Goal: Contribute content: Contribute content

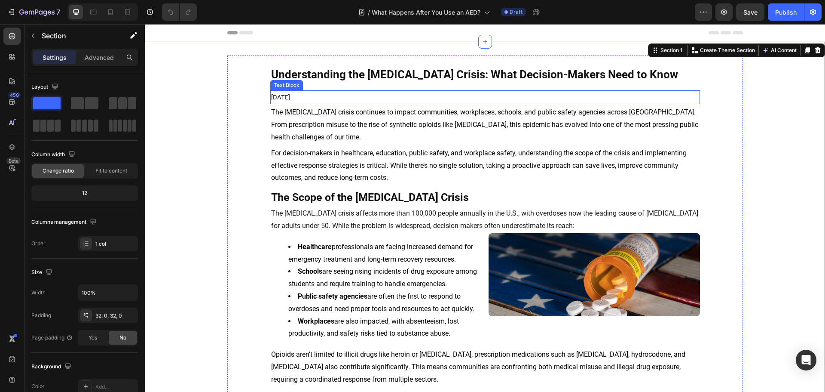
click at [342, 118] on p "The [MEDICAL_DATA] crisis continues to impact communities, workplaces, schools,…" at bounding box center [485, 124] width 428 height 37
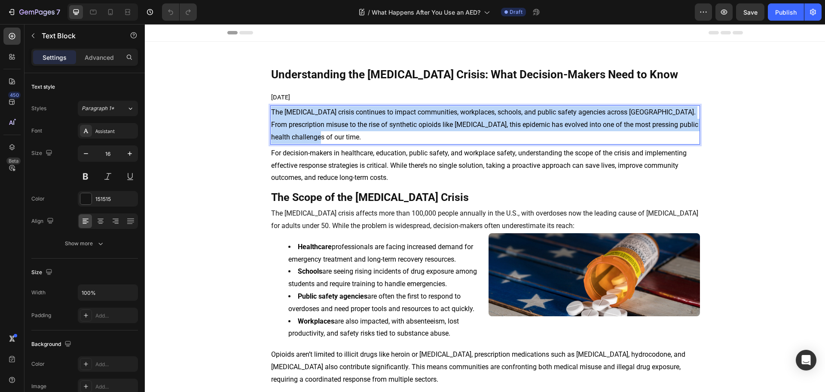
click at [342, 118] on p "The [MEDICAL_DATA] crisis continues to impact communities, workplaces, schools,…" at bounding box center [485, 124] width 428 height 37
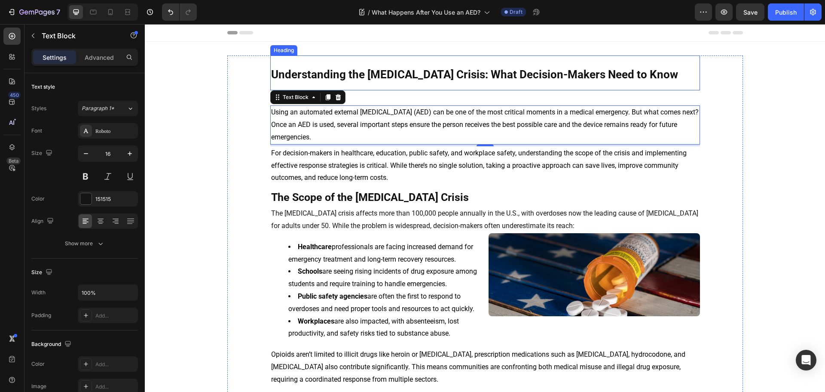
click at [390, 69] on strong "Understanding the [MEDICAL_DATA] Crisis: What Decision-Makers Need to Know" at bounding box center [474, 74] width 407 height 13
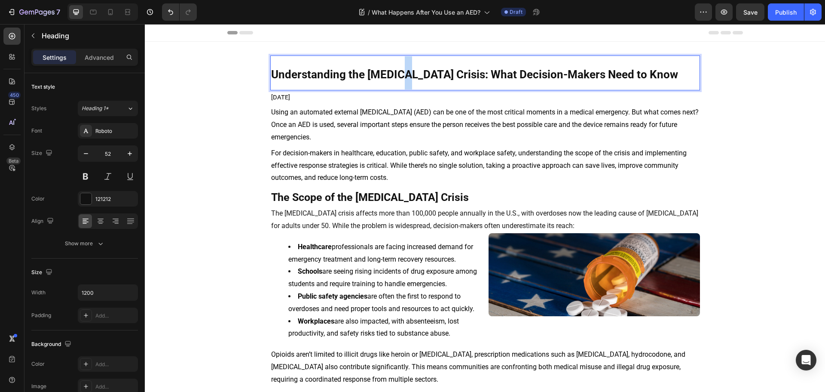
click at [394, 74] on strong "Understanding the [MEDICAL_DATA] Crisis: What Decision-Makers Need to Know" at bounding box center [474, 74] width 407 height 13
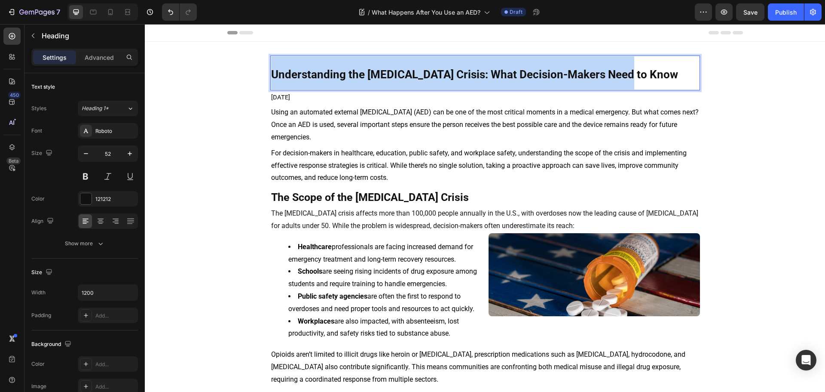
click at [394, 74] on strong "Understanding the [MEDICAL_DATA] Crisis: What Decision-Makers Need to Know" at bounding box center [474, 74] width 407 height 13
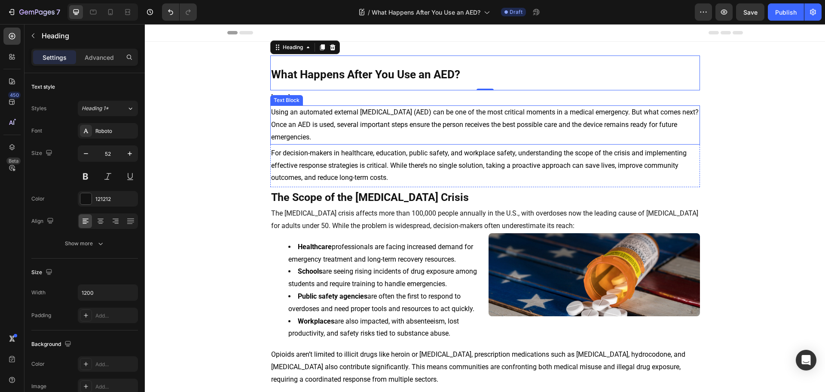
click at [318, 128] on span "Using an automated external [MEDICAL_DATA] (AED) can be one of the most critica…" at bounding box center [485, 124] width 428 height 33
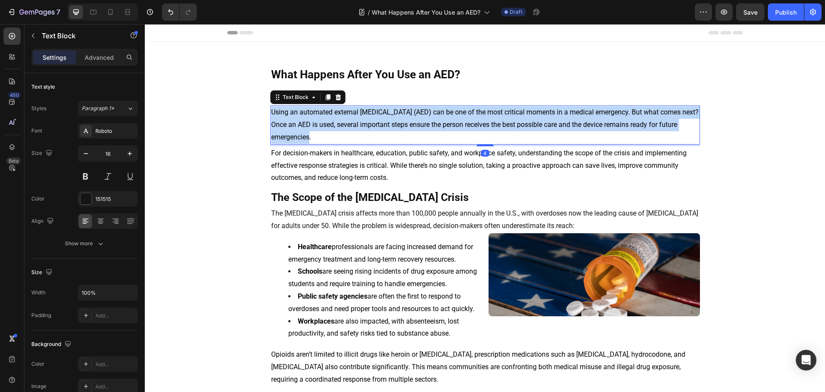
click at [318, 128] on span "Using an automated external [MEDICAL_DATA] (AED) can be one of the most critica…" at bounding box center [485, 124] width 428 height 33
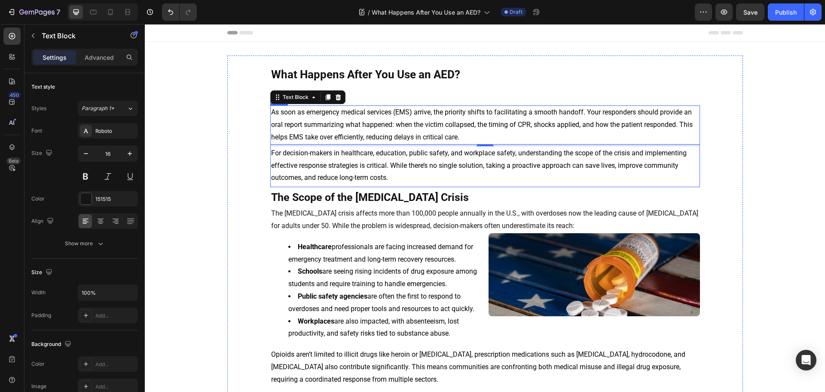
click at [372, 168] on span "For decision-makers in healthcare, education, public safety, and workplace safe…" at bounding box center [479, 165] width 416 height 33
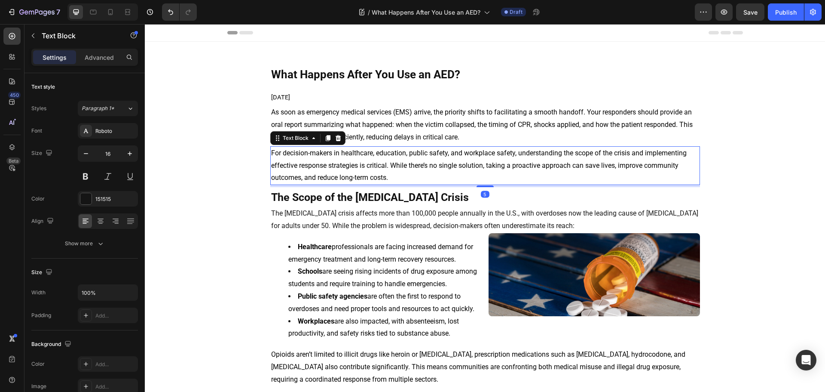
click at [372, 168] on span "For decision-makers in healthcare, education, public safety, and workplace safe…" at bounding box center [479, 165] width 416 height 33
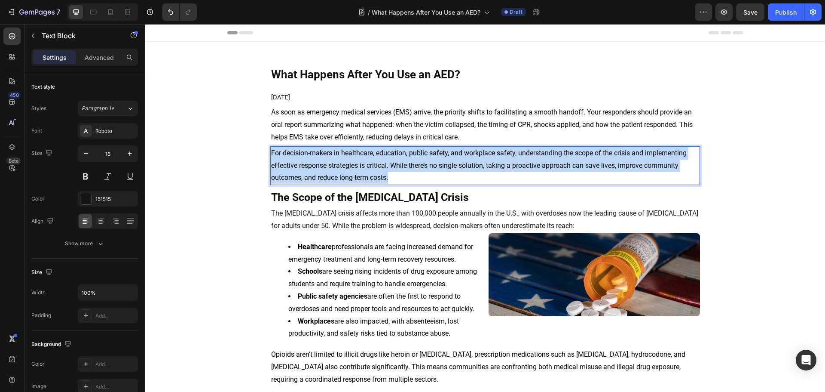
click at [372, 168] on span "For decision-makers in healthcare, education, public safety, and workplace safe…" at bounding box center [479, 165] width 416 height 33
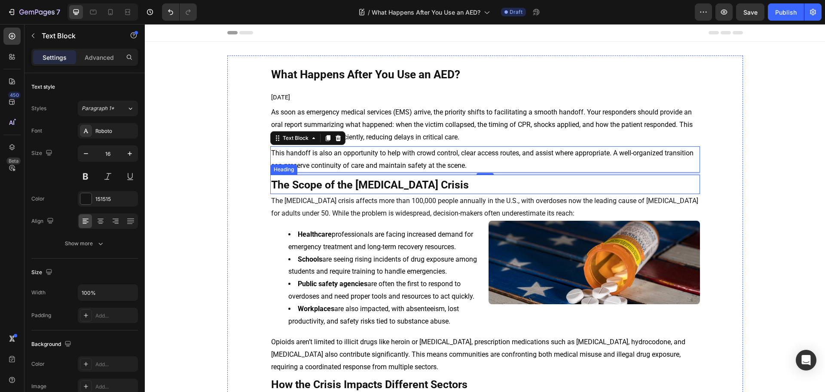
click at [311, 184] on strong "The Scope of the [MEDICAL_DATA] Crisis" at bounding box center [370, 184] width 198 height 12
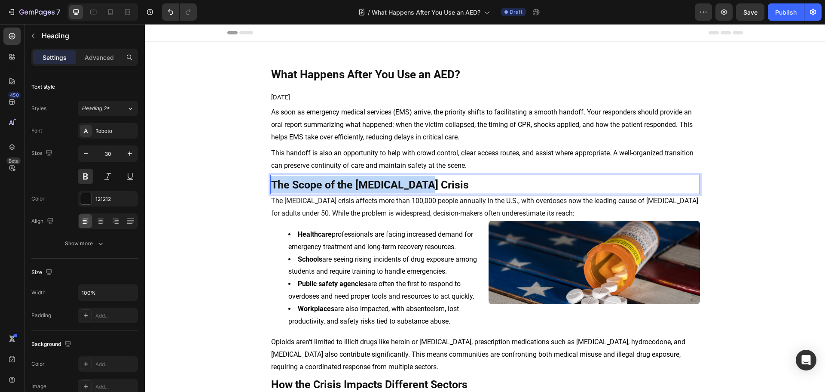
click at [311, 184] on strong "The Scope of the [MEDICAL_DATA] Crisis" at bounding box center [370, 184] width 198 height 12
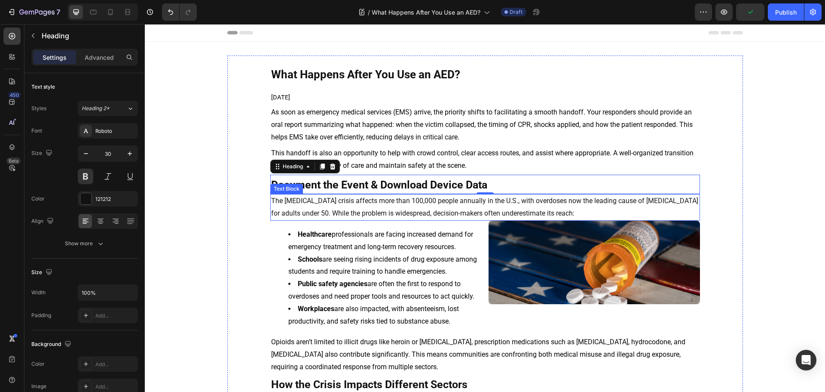
click at [302, 211] on p "The [MEDICAL_DATA] crisis affects more than 100,000 people annually in the U.S.…" at bounding box center [485, 207] width 428 height 25
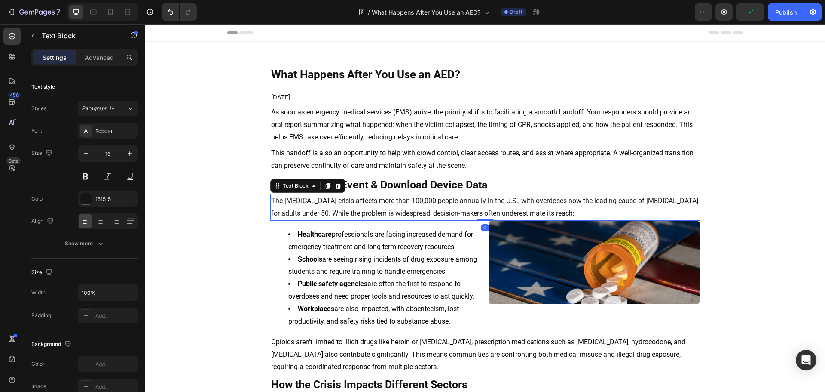
click at [302, 211] on p "The [MEDICAL_DATA] crisis affects more than 100,000 people annually in the U.S.…" at bounding box center [485, 207] width 428 height 25
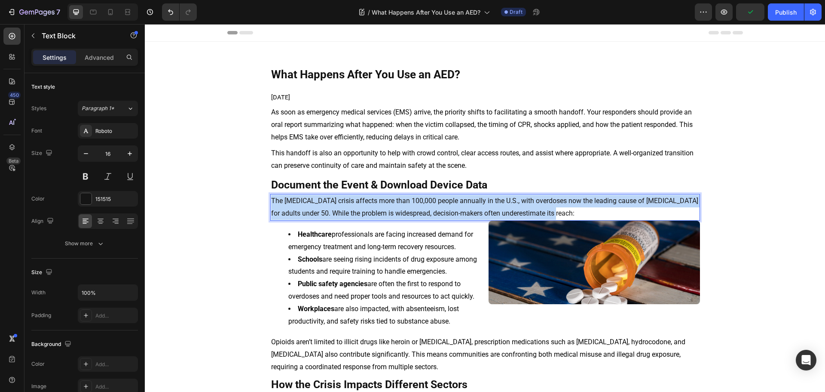
click at [302, 211] on p "The [MEDICAL_DATA] crisis affects more than 100,000 people annually in the U.S.…" at bounding box center [485, 207] width 428 height 25
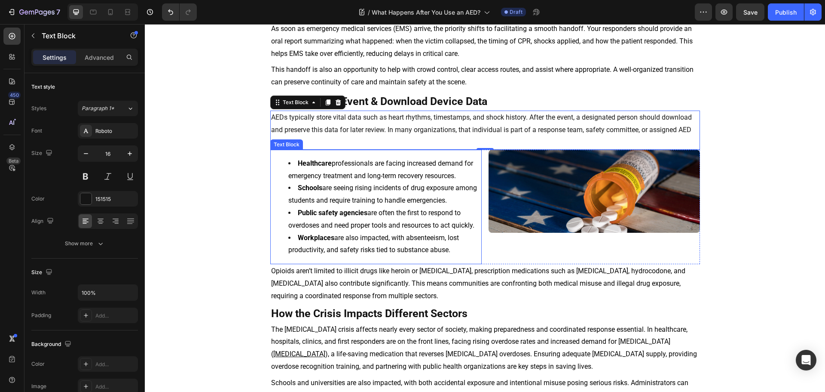
scroll to position [86, 0]
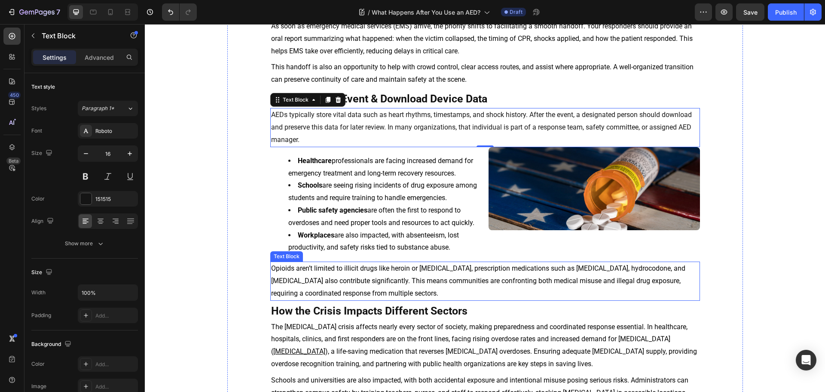
click at [345, 284] on span "Opioids aren’t limited to illicit drugs like heroin or [MEDICAL_DATA], prescrip…" at bounding box center [478, 280] width 414 height 33
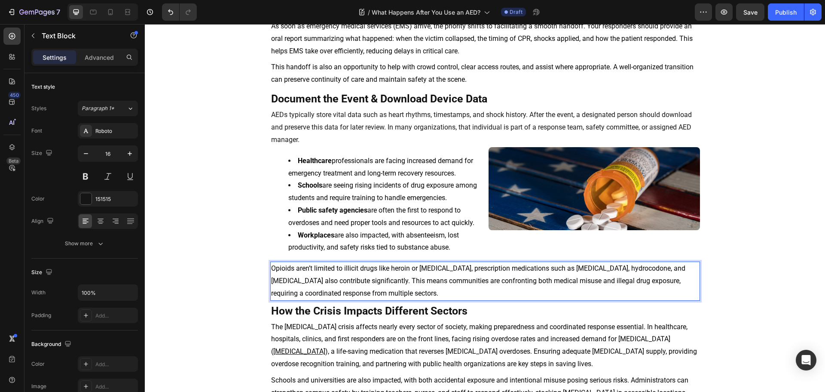
click at [344, 279] on span "Opioids aren’t limited to illicit drugs like heroin or [MEDICAL_DATA], prescrip…" at bounding box center [478, 280] width 414 height 33
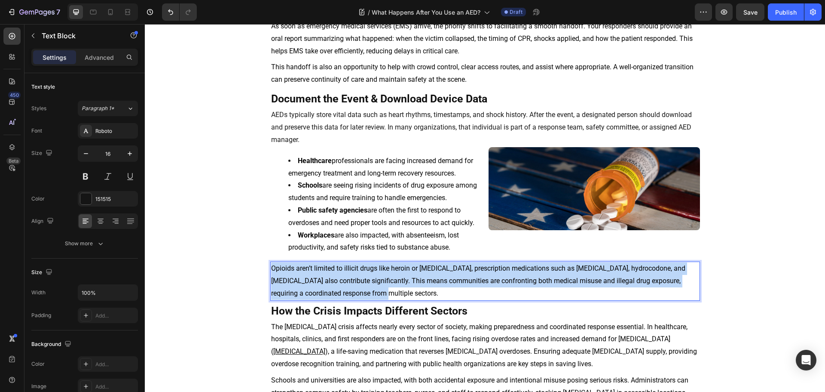
click at [344, 279] on span "Opioids aren’t limited to illicit drugs like heroin or [MEDICAL_DATA], prescrip…" at bounding box center [478, 280] width 414 height 33
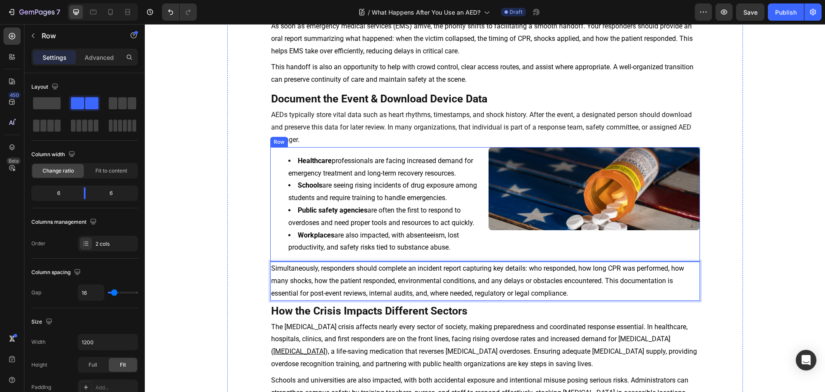
drag, startPoint x: 613, startPoint y: 249, endPoint x: 616, endPoint y: 244, distance: 5.8
click at [613, 249] on div "Image" at bounding box center [594, 204] width 211 height 114
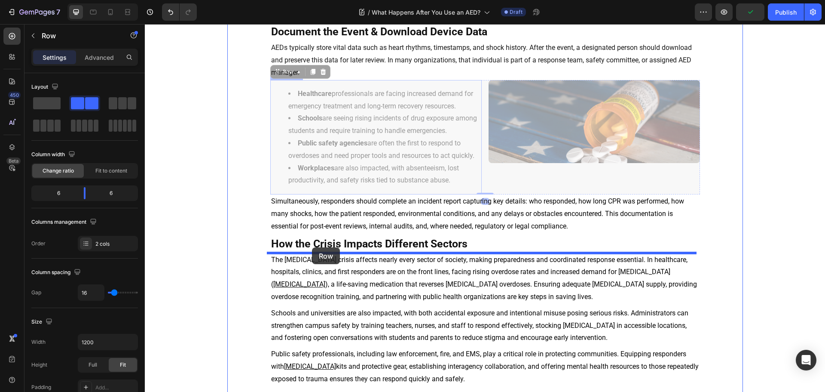
scroll to position [172, 0]
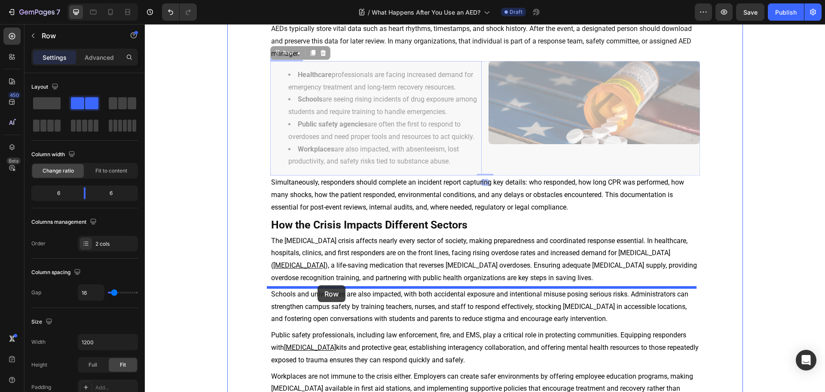
drag, startPoint x: 273, startPoint y: 140, endPoint x: 318, endPoint y: 285, distance: 151.6
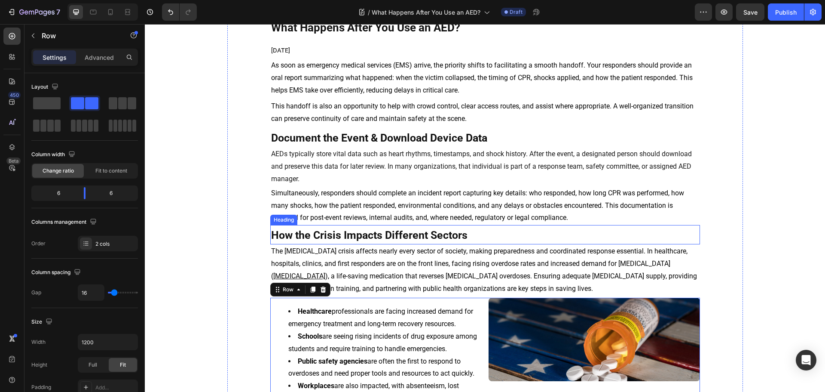
scroll to position [0, 0]
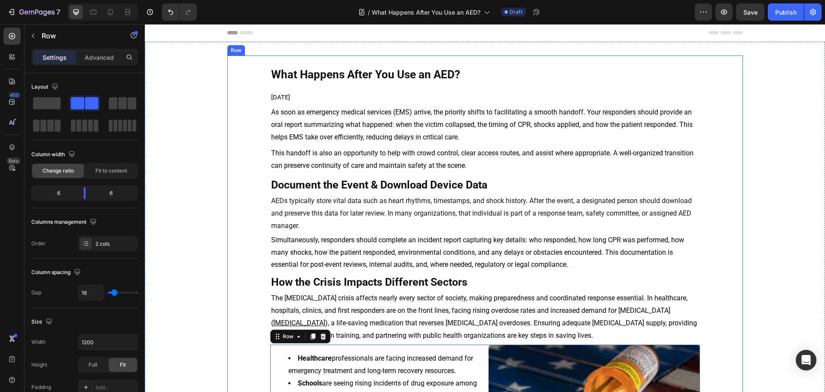
click at [318, 278] on strong "How the Crisis Impacts Different Sectors" at bounding box center [369, 282] width 196 height 12
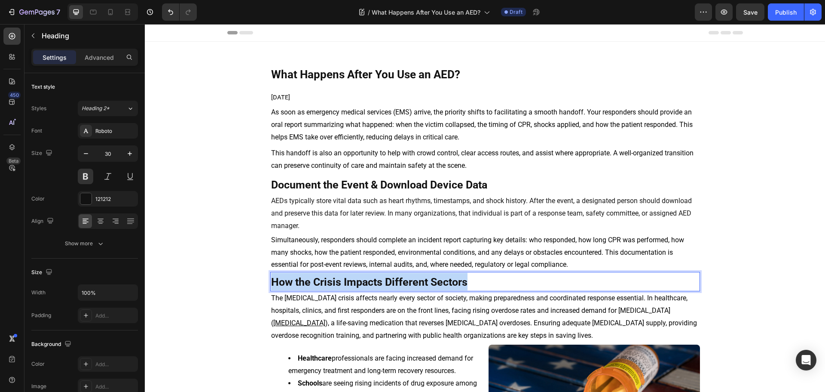
click at [318, 278] on strong "How the Crisis Impacts Different Sectors" at bounding box center [369, 282] width 196 height 12
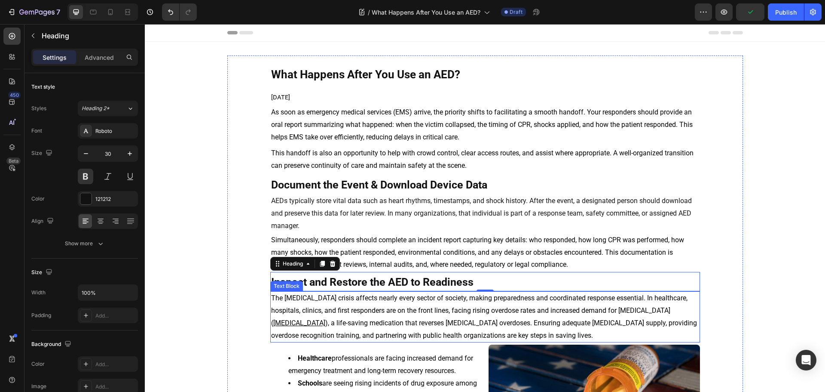
click at [349, 319] on span "), a life-saving medication that reverses [MEDICAL_DATA] overdoses. Ensuring ad…" at bounding box center [484, 329] width 426 height 21
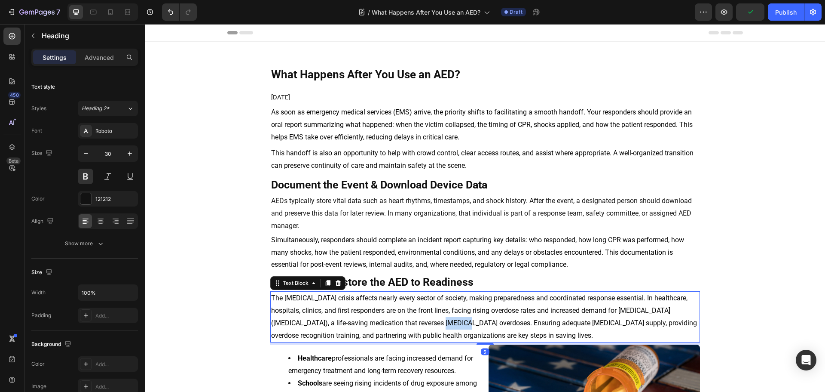
click at [349, 319] on span "), a life-saving medication that reverses [MEDICAL_DATA] overdoses. Ensuring ad…" at bounding box center [484, 329] width 426 height 21
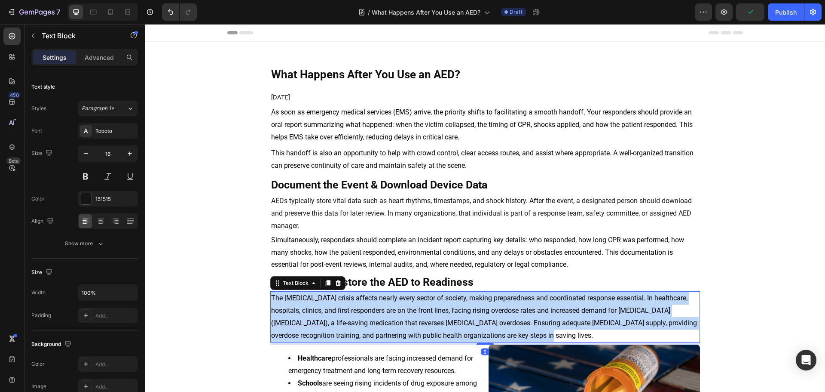
click at [349, 319] on span "), a life-saving medication that reverses [MEDICAL_DATA] overdoses. Ensuring ad…" at bounding box center [484, 329] width 426 height 21
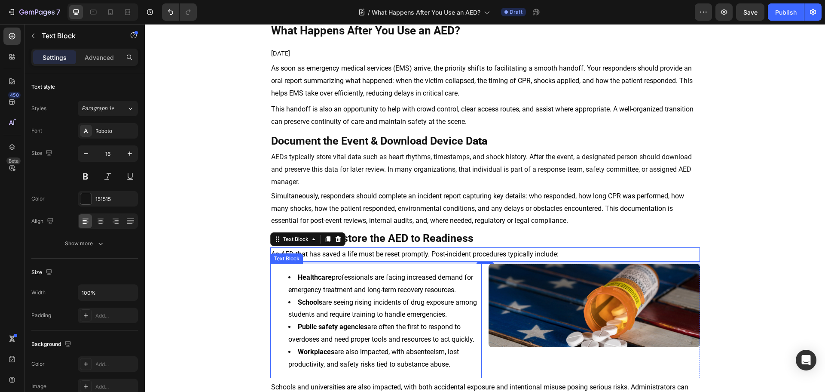
scroll to position [86, 0]
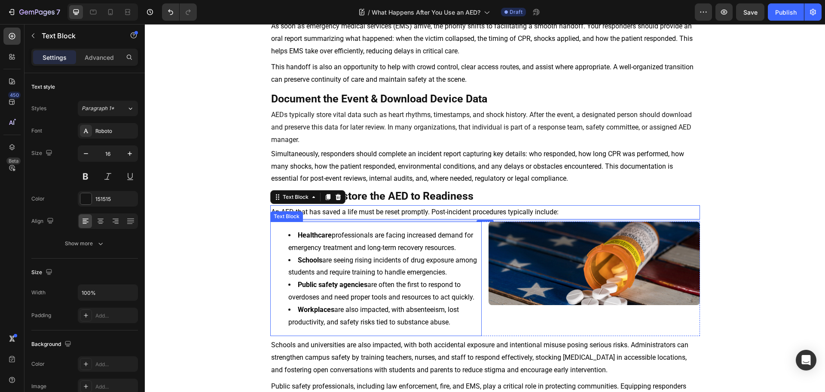
click at [335, 248] on span "Healthcare professionals are facing increased demand for emergency treatment an…" at bounding box center [380, 241] width 185 height 21
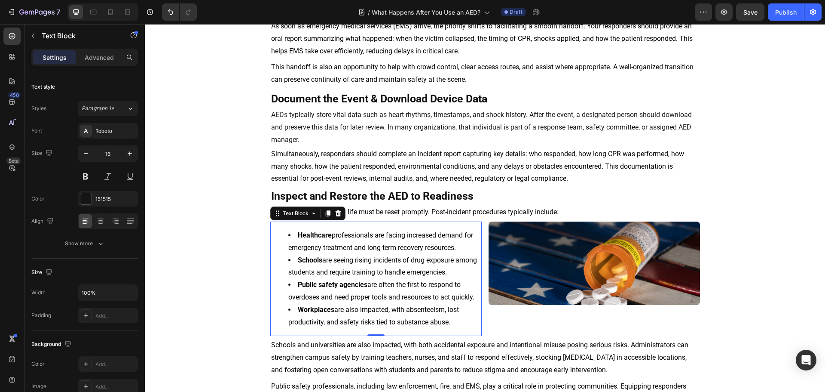
click at [335, 248] on span "Healthcare professionals are facing increased demand for emergency treatment an…" at bounding box center [380, 241] width 185 height 21
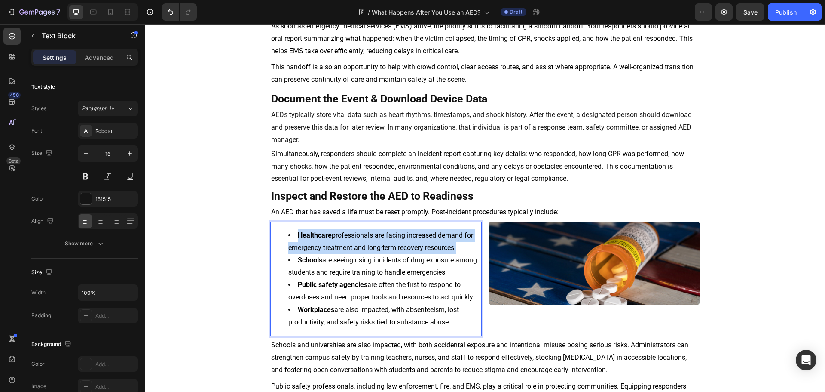
click at [335, 248] on span "Healthcare professionals are facing increased demand for emergency treatment an…" at bounding box center [380, 241] width 185 height 21
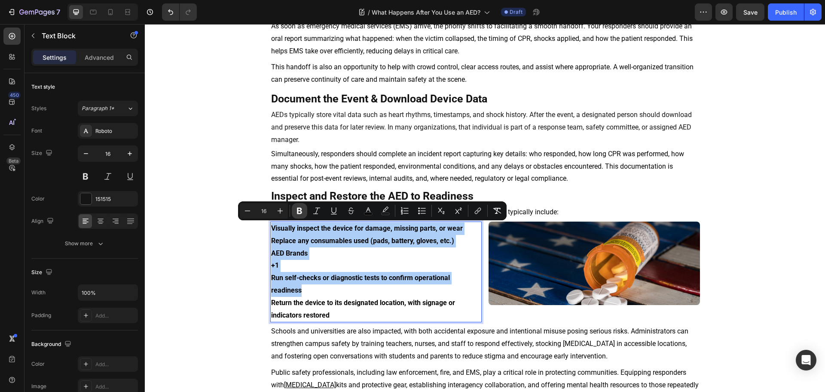
click at [302, 209] on icon "Editor contextual toolbar" at bounding box center [299, 210] width 9 height 9
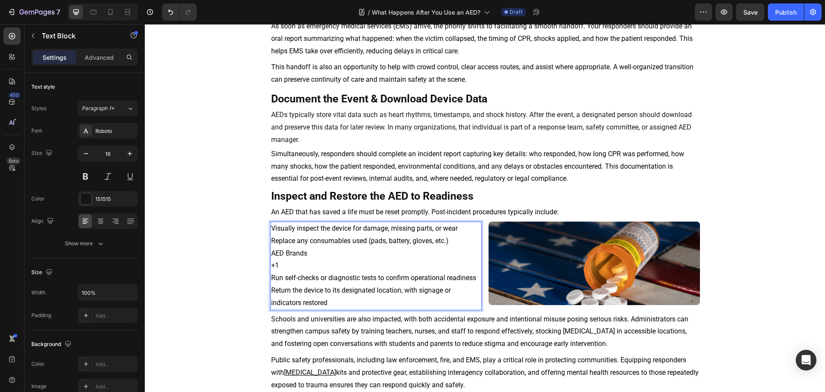
click at [337, 275] on span "Run self-checks or diagnostic tests to confirm operational readiness" at bounding box center [373, 277] width 205 height 8
drag, startPoint x: 300, startPoint y: 271, endPoint x: 266, endPoint y: 252, distance: 38.9
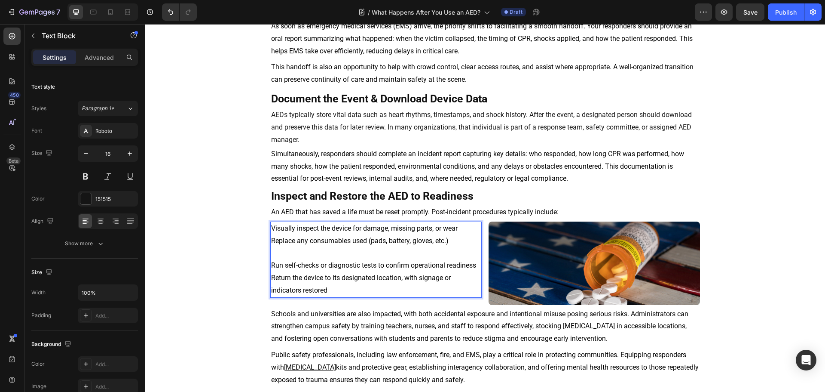
click at [310, 261] on span "Run self-checks or diagnostic tests to confirm operational readiness" at bounding box center [373, 265] width 205 height 8
click at [308, 251] on p "Replace any consumables used (pads, battery, gloves, etc.)" at bounding box center [376, 247] width 210 height 25
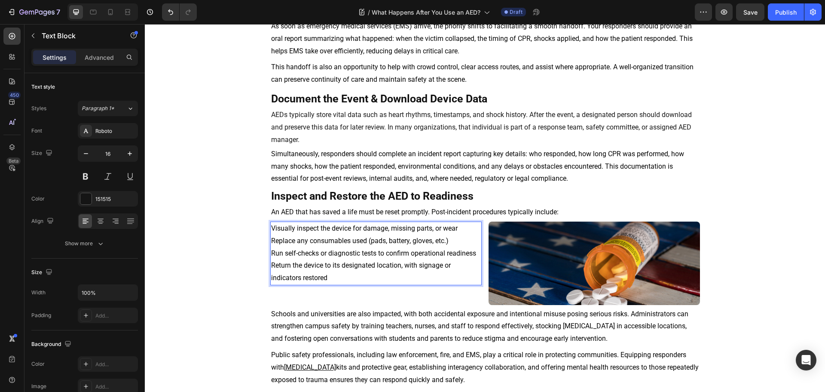
click at [331, 270] on p "Return the device to its designated location, with signage or indicators restor…" at bounding box center [376, 271] width 210 height 25
click at [334, 276] on p "Return the device to its designated location, with signage or indicators restor…" at bounding box center [376, 271] width 210 height 25
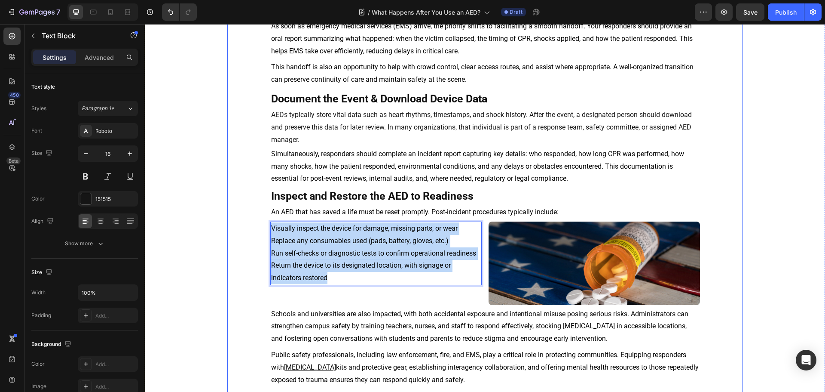
drag, startPoint x: 339, startPoint y: 283, endPoint x: 267, endPoint y: 215, distance: 99.5
click at [300, 239] on span "Replace any consumables used (pads, battery, gloves, etc.)" at bounding box center [360, 240] width 178 height 8
click at [561, 342] on span "Schools and universities are also impacted, with both accidental exposure and i…" at bounding box center [479, 326] width 417 height 33
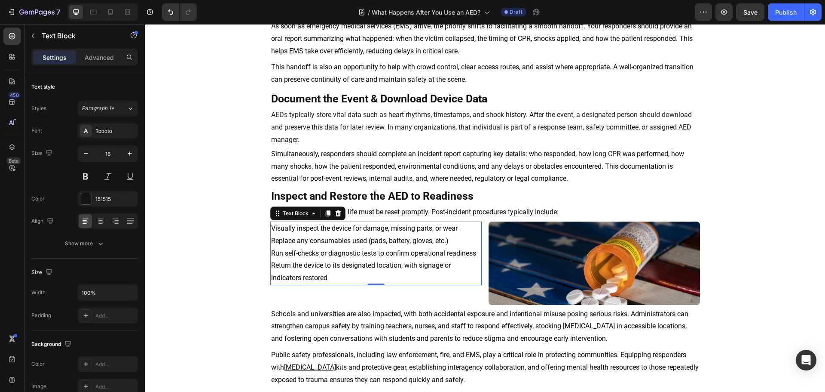
click at [318, 260] on p "Return the device to its designated location, with signage or indicators restor…" at bounding box center [376, 271] width 210 height 25
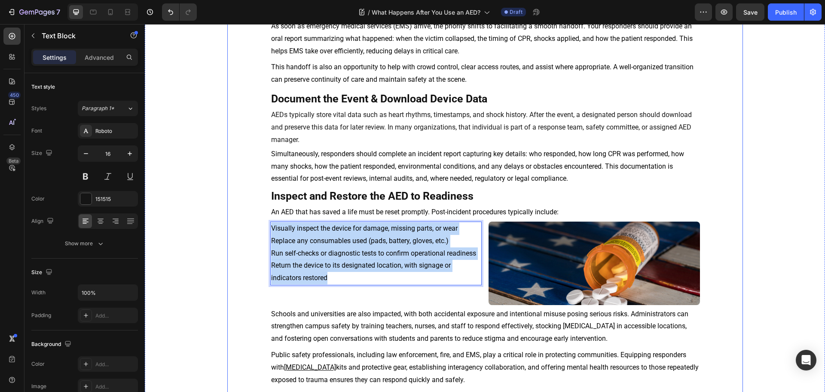
drag, startPoint x: 351, startPoint y: 279, endPoint x: 253, endPoint y: 228, distance: 110.4
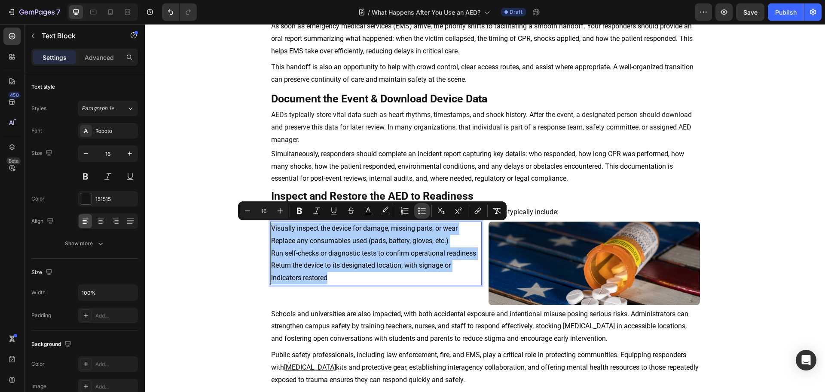
click at [417, 213] on button "Bulleted List" at bounding box center [421, 210] width 15 height 15
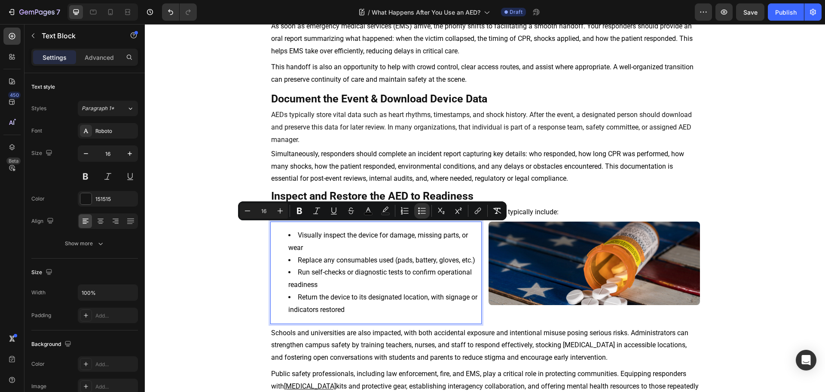
click at [399, 275] on span "Run self-checks or diagnostic tests to confirm operational readiness" at bounding box center [380, 278] width 184 height 21
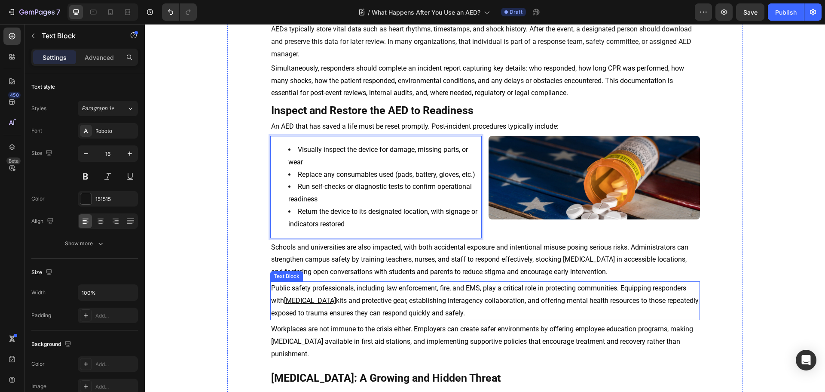
scroll to position [172, 0]
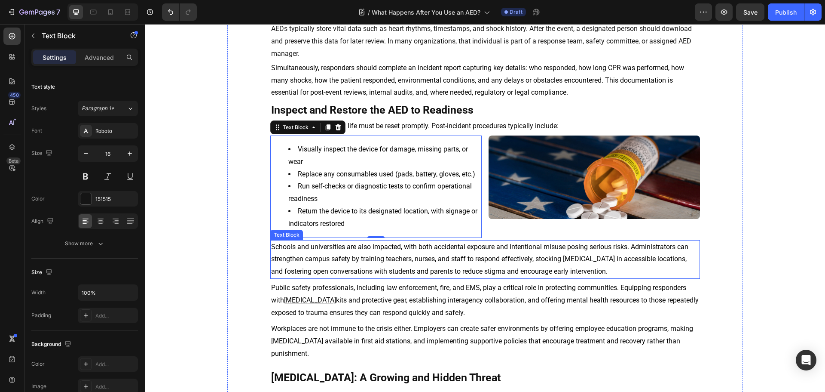
click at [314, 268] on span "Schools and universities are also impacted, with both accidental exposure and i…" at bounding box center [479, 258] width 417 height 33
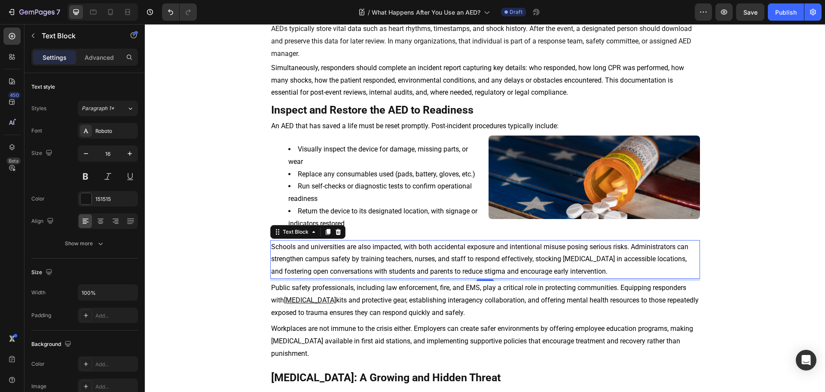
click at [314, 268] on span "Schools and universities are also impacted, with both accidental exposure and i…" at bounding box center [479, 258] width 417 height 33
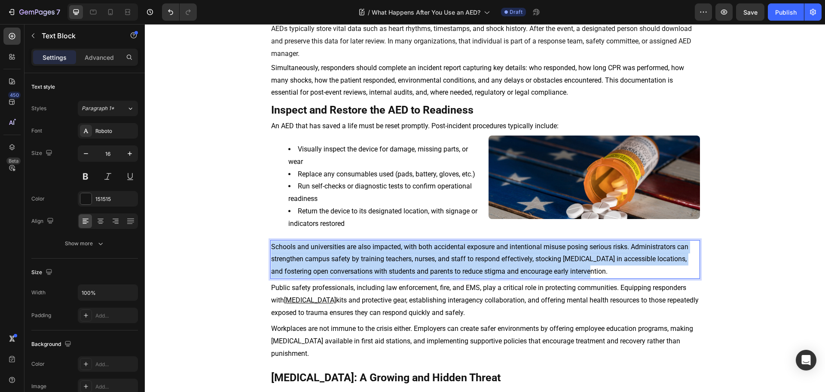
click at [314, 268] on span "Schools and universities are also impacted, with both accidental exposure and i…" at bounding box center [479, 258] width 417 height 33
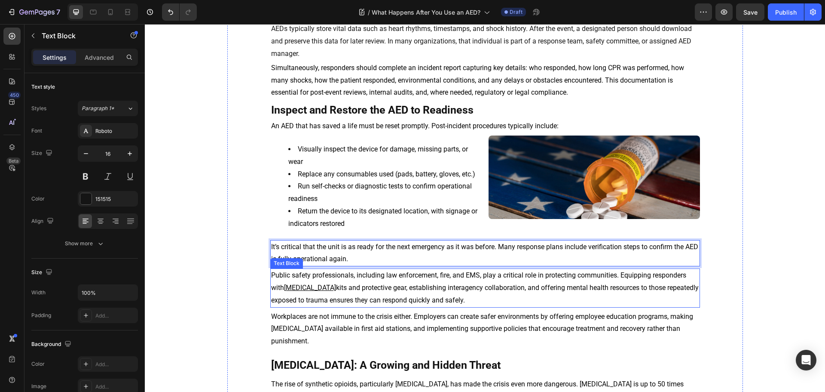
click at [327, 294] on p "Public safety professionals, including law enforcement, fire, and EMS, play a c…" at bounding box center [485, 287] width 428 height 37
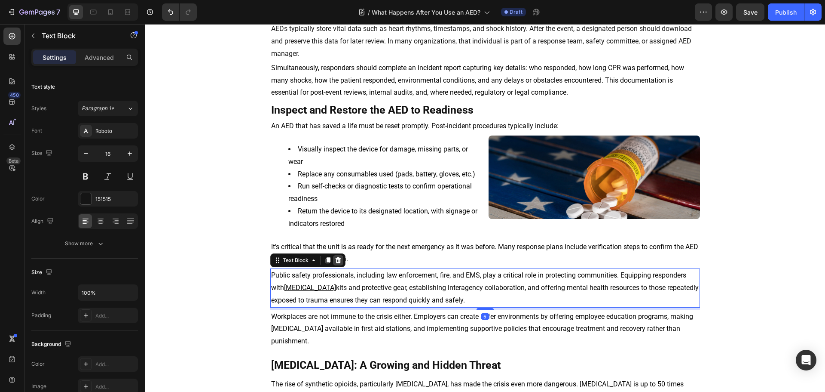
click at [335, 263] on icon at bounding box center [338, 260] width 6 height 6
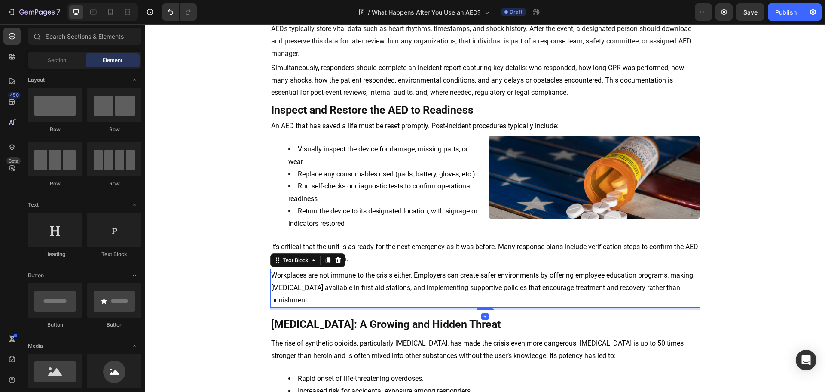
click at [328, 280] on p "Workplaces are not immune to the crisis either. Employers can create safer envi…" at bounding box center [485, 287] width 428 height 37
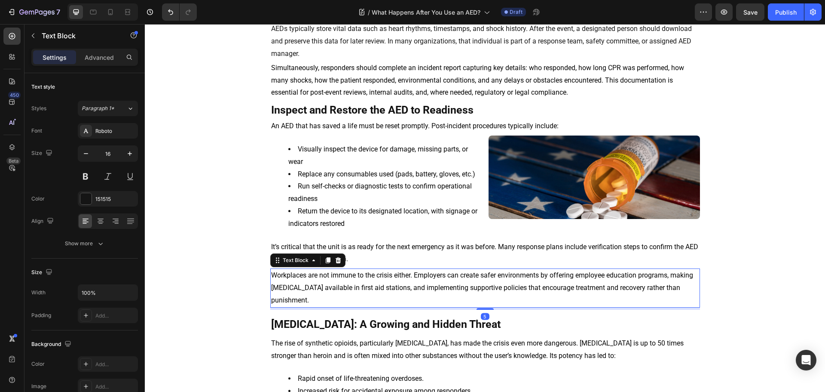
click at [334, 254] on div "Text Block" at bounding box center [307, 260] width 75 height 14
click at [337, 261] on icon at bounding box center [338, 260] width 6 height 6
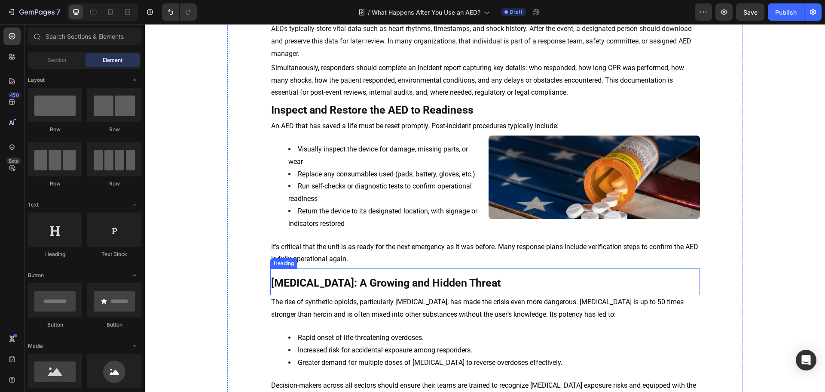
click at [302, 281] on strong "[MEDICAL_DATA]: A Growing and Hidden Threat" at bounding box center [386, 282] width 230 height 12
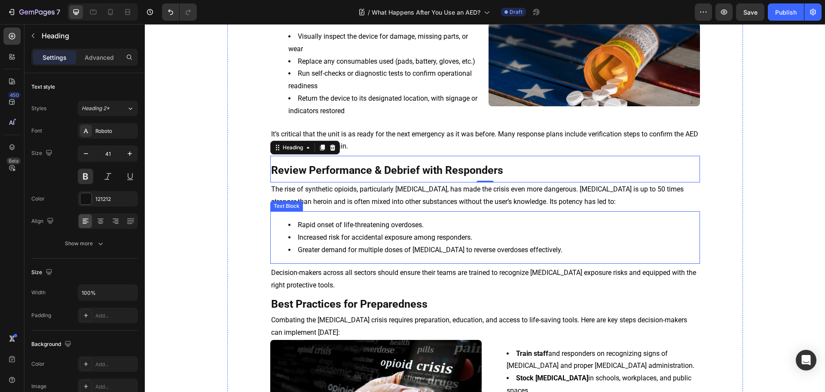
scroll to position [301, 0]
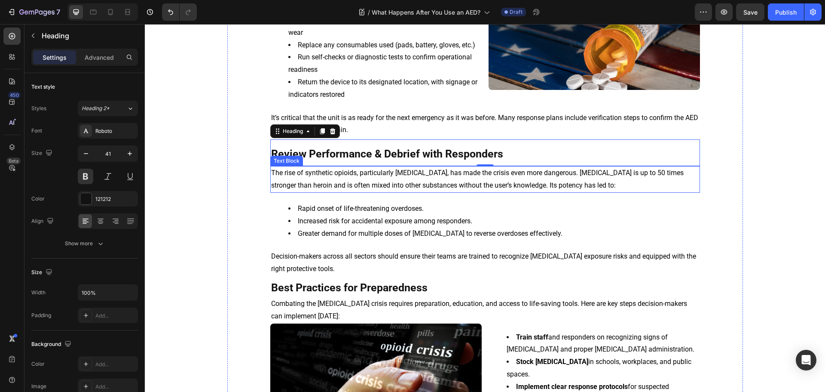
click at [328, 172] on span "The rise of synthetic opioids, particularly [MEDICAL_DATA], has made the crisis…" at bounding box center [477, 179] width 413 height 21
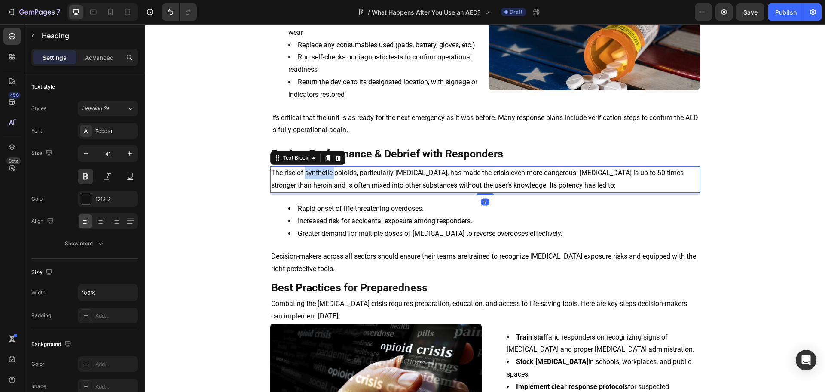
click at [328, 172] on span "The rise of synthetic opioids, particularly [MEDICAL_DATA], has made the crisis…" at bounding box center [477, 179] width 413 height 21
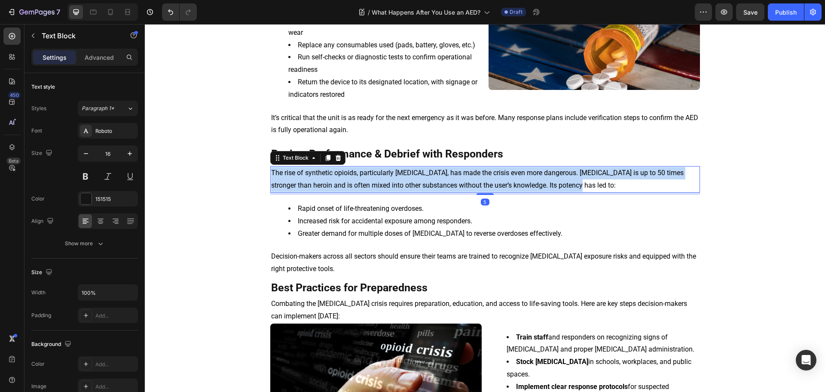
click at [328, 172] on span "The rise of synthetic opioids, particularly [MEDICAL_DATA], has made the crisis…" at bounding box center [477, 179] width 413 height 21
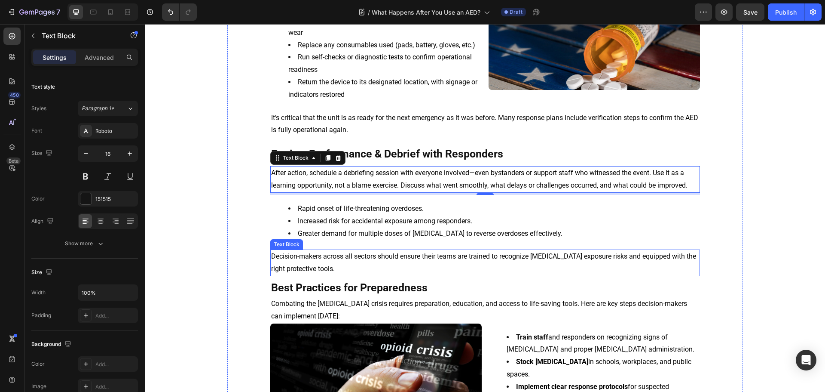
click at [304, 263] on p "Decision-makers across all sectors should ensure their teams are trained to rec…" at bounding box center [485, 262] width 428 height 25
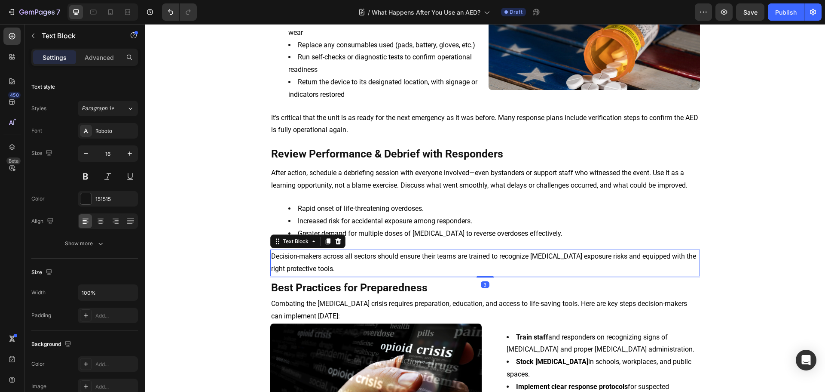
click at [304, 263] on p "Decision-makers across all sectors should ensure their teams are trained to rec…" at bounding box center [485, 262] width 428 height 25
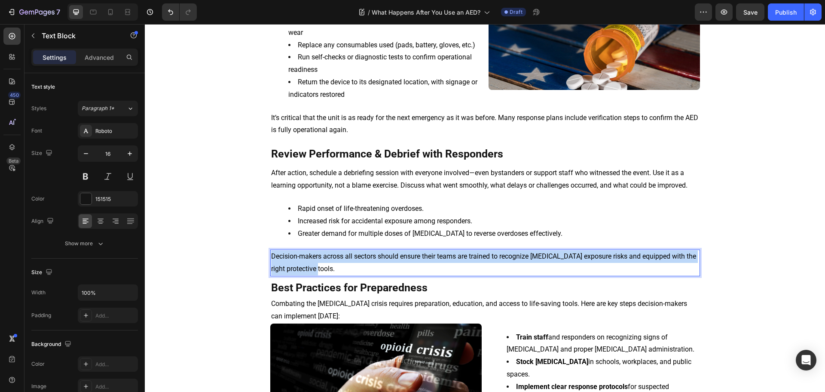
click at [304, 263] on p "Decision-makers across all sectors should ensure their teams are trained to rec…" at bounding box center [485, 262] width 428 height 25
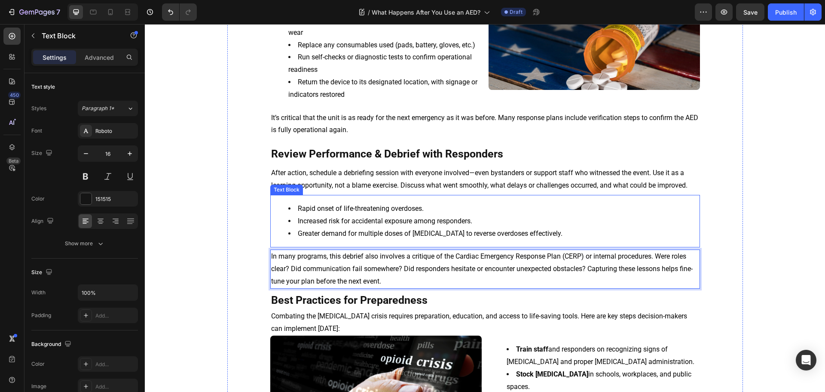
click at [365, 221] on span "Increased risk for accidental exposure among responders." at bounding box center [385, 221] width 175 height 8
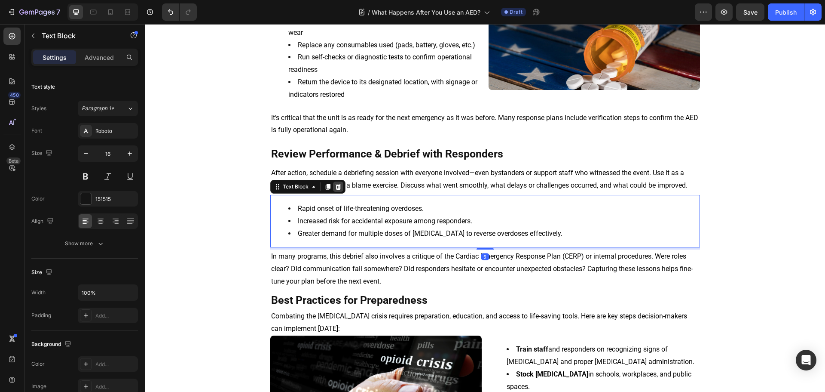
click at [335, 185] on icon at bounding box center [338, 187] width 6 height 6
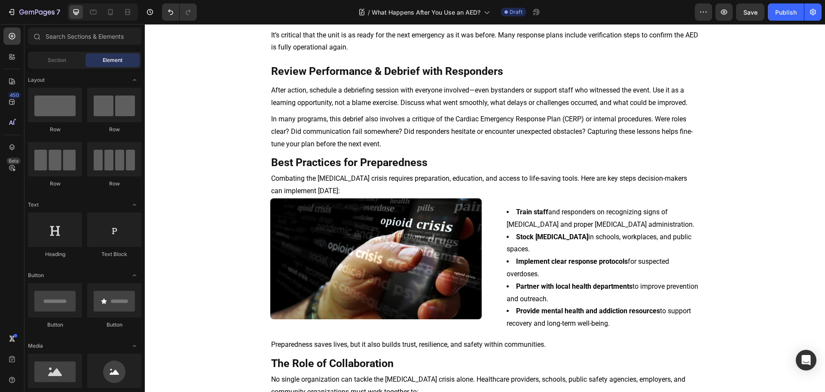
scroll to position [387, 0]
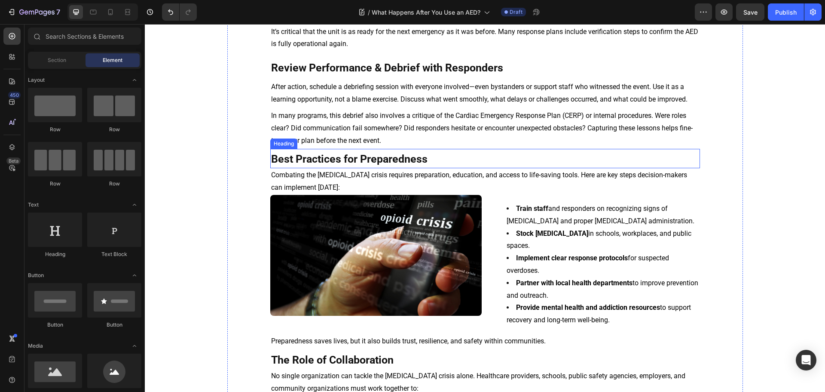
click at [357, 159] on strong "Best Practices for Preparedness" at bounding box center [349, 159] width 156 height 12
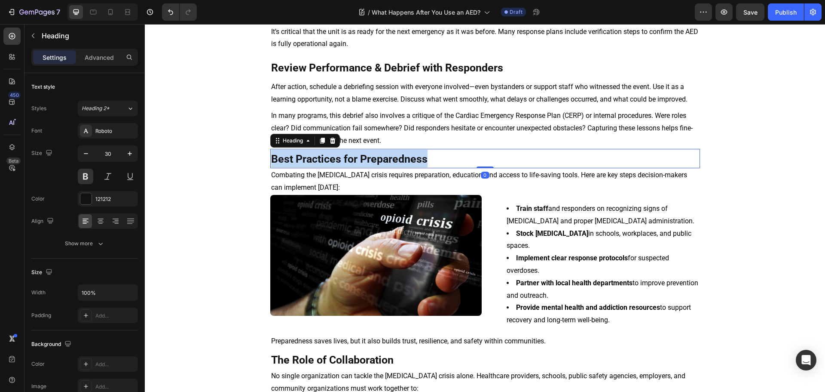
click at [357, 159] on strong "Best Practices for Preparedness" at bounding box center [349, 159] width 156 height 12
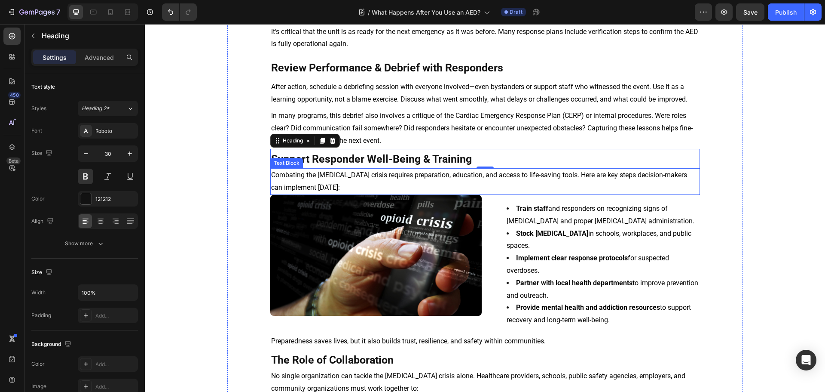
click at [382, 178] on span "Combating the [MEDICAL_DATA] crisis requires preparation, education, and access…" at bounding box center [479, 181] width 416 height 21
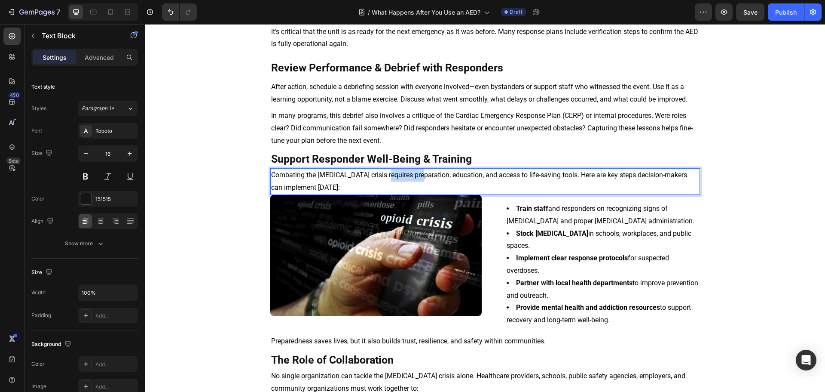
click at [382, 178] on span "Combating the [MEDICAL_DATA] crisis requires preparation, education, and access…" at bounding box center [479, 181] width 416 height 21
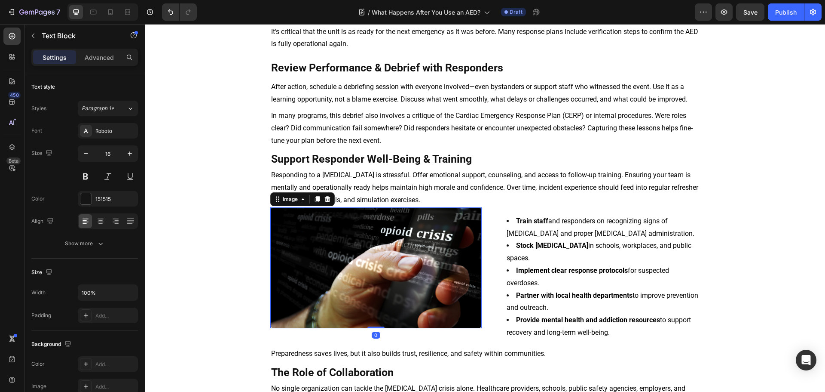
click at [411, 261] on img at bounding box center [375, 267] width 211 height 121
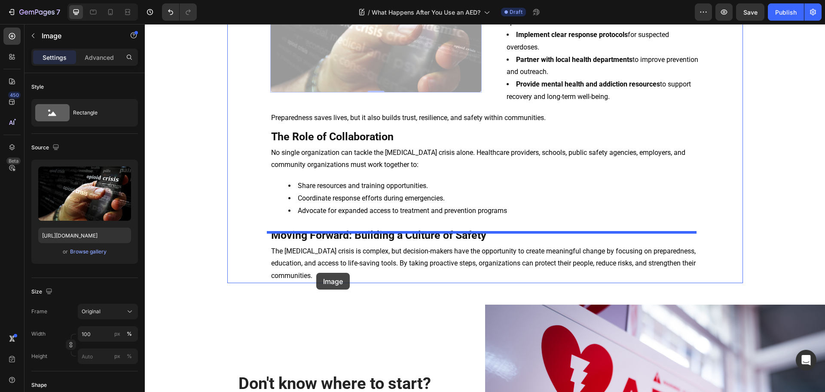
scroll to position [645, 0]
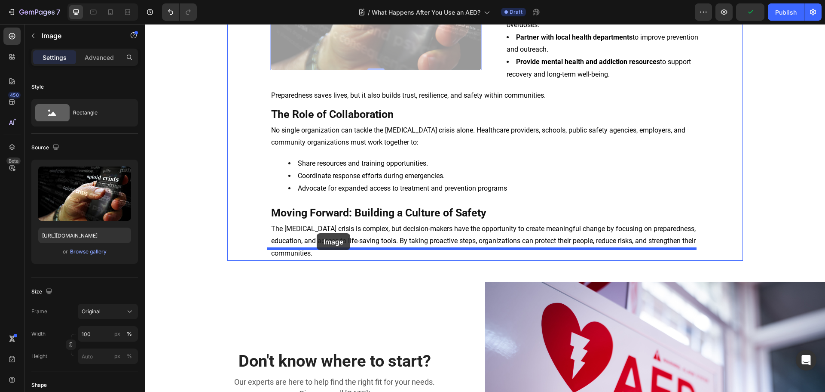
drag, startPoint x: 279, startPoint y: 202, endPoint x: 317, endPoint y: 233, distance: 48.8
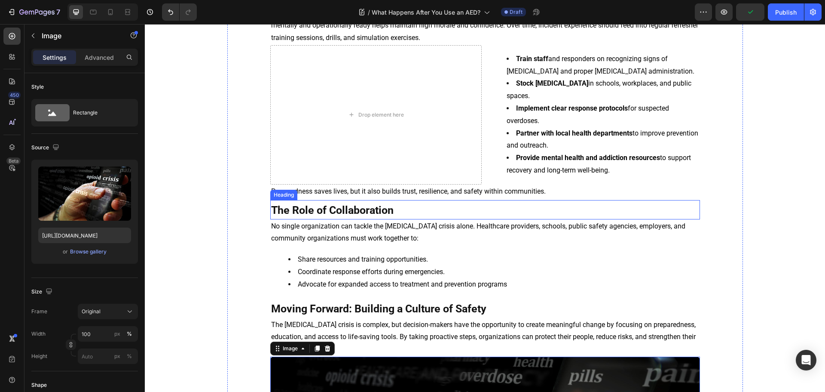
scroll to position [559, 0]
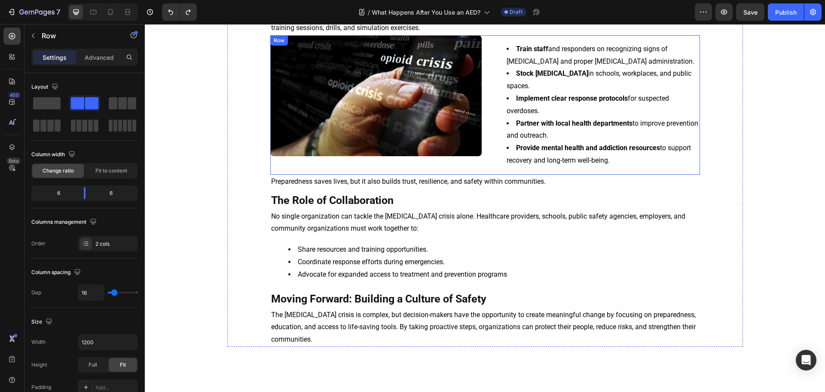
click at [484, 156] on div "Image Train staff and responders on recognizing signs of [MEDICAL_DATA] and pro…" at bounding box center [485, 104] width 430 height 139
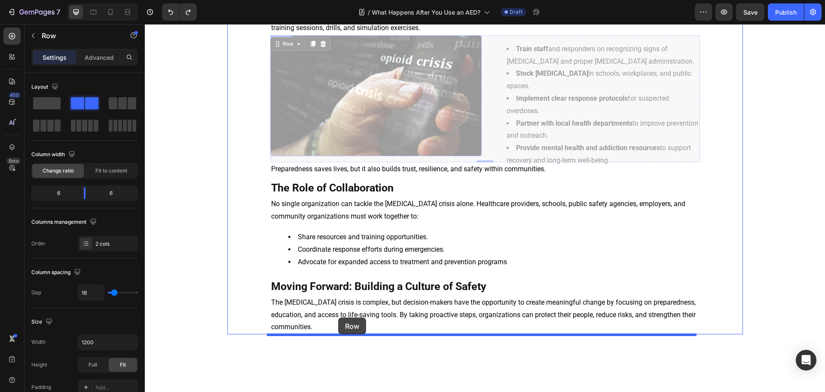
drag, startPoint x: 277, startPoint y: 45, endPoint x: 335, endPoint y: 323, distance: 284.0
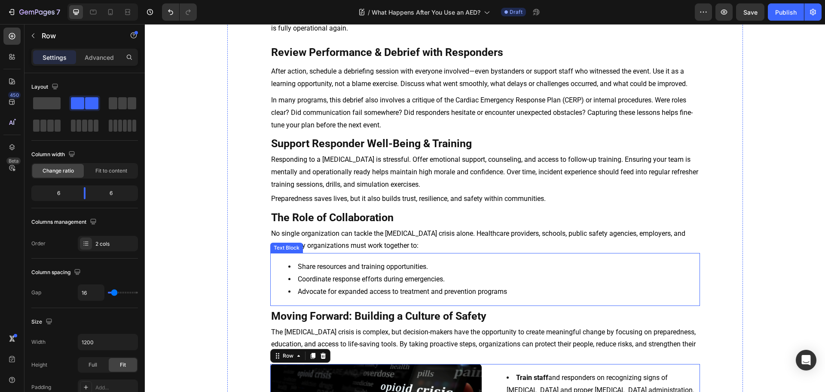
scroll to position [387, 0]
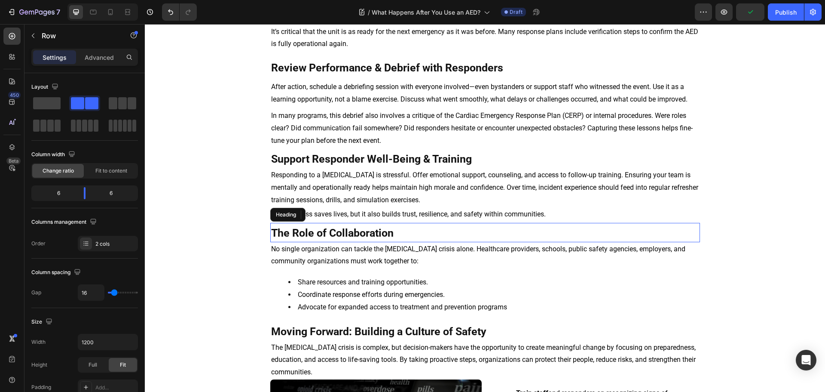
click at [306, 233] on strong "The Role of Collaboration" at bounding box center [332, 233] width 123 height 12
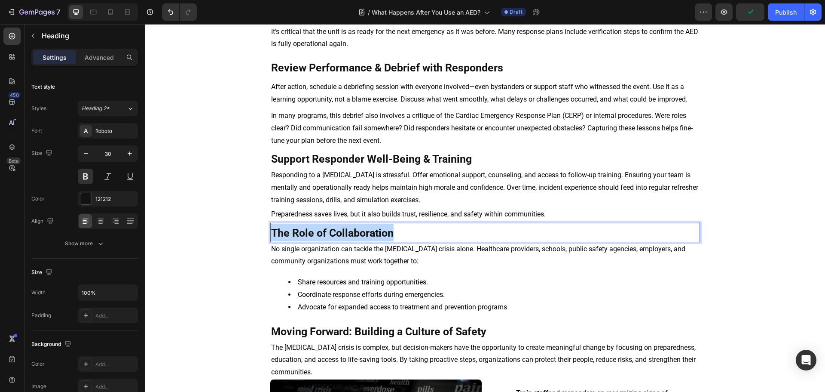
click at [306, 233] on strong "The Role of Collaboration" at bounding box center [332, 233] width 123 height 12
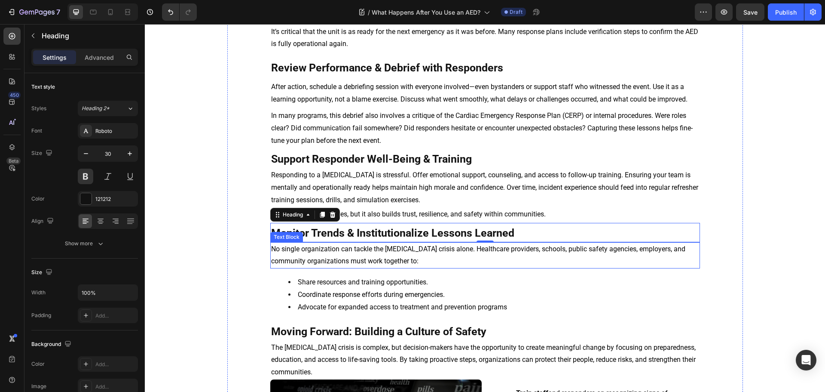
click at [346, 252] on span "No single organization can tackle the [MEDICAL_DATA] crisis alone. Healthcare p…" at bounding box center [478, 255] width 414 height 21
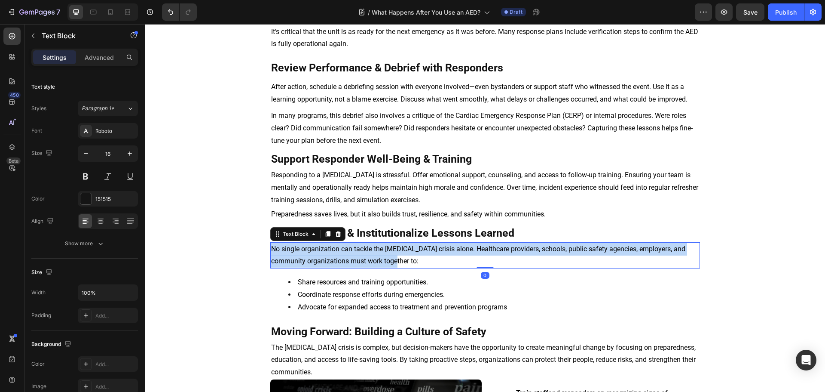
click at [346, 252] on span "No single organization can tackle the [MEDICAL_DATA] crisis alone. Healthcare p…" at bounding box center [478, 255] width 414 height 21
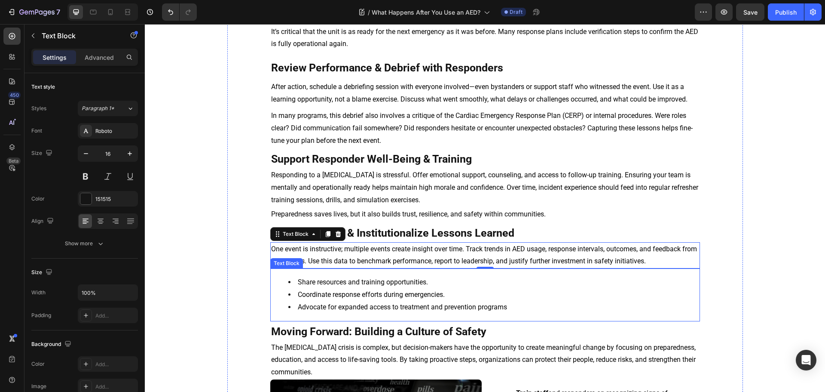
click at [408, 296] on span "Coordinate response efforts during emergencies." at bounding box center [371, 294] width 147 height 8
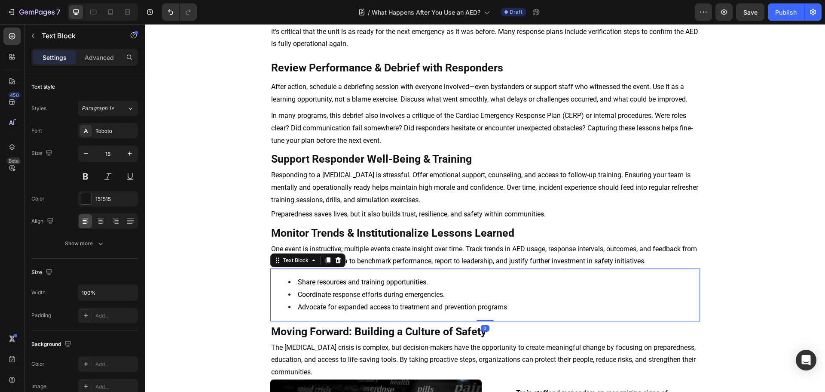
click at [408, 296] on span "Coordinate response efforts during emergencies." at bounding box center [371, 294] width 147 height 8
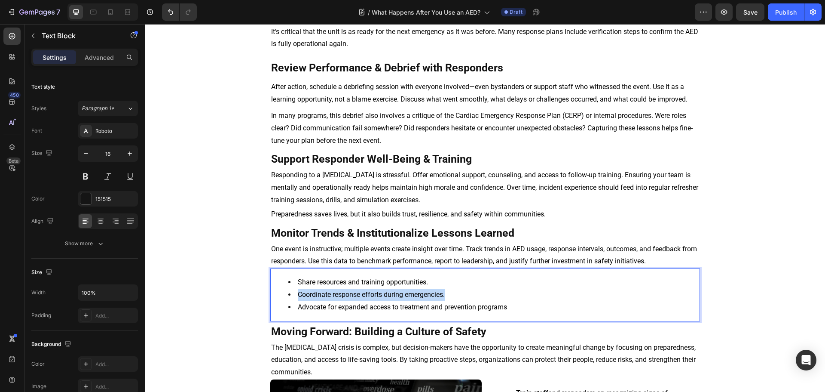
click at [408, 296] on span "Coordinate response efforts during emergencies." at bounding box center [371, 294] width 147 height 8
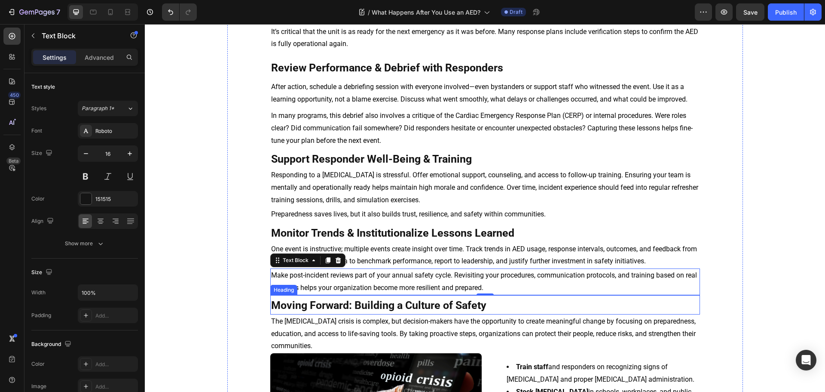
click at [414, 306] on strong "Moving Forward: Building a Culture of Safety" at bounding box center [378, 305] width 215 height 12
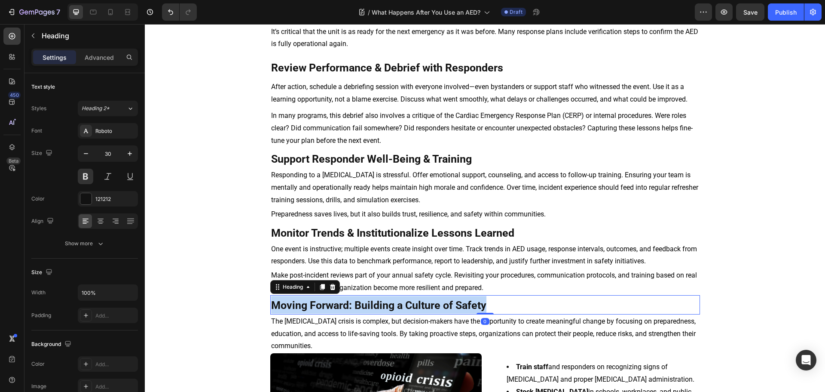
click at [414, 306] on strong "Moving Forward: Building a Culture of Safety" at bounding box center [378, 305] width 215 height 12
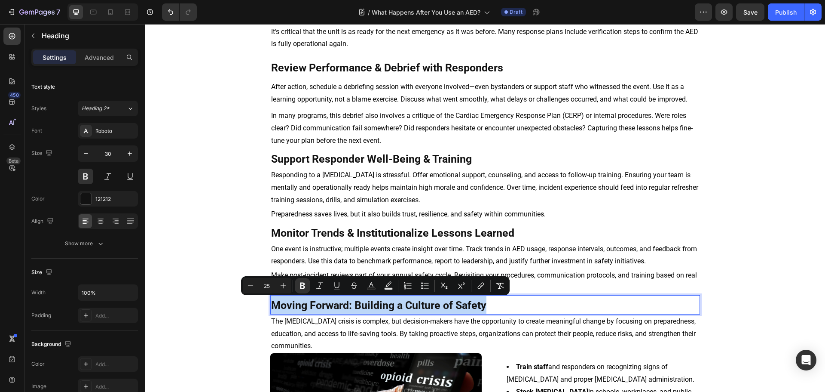
click at [414, 306] on strong "Moving Forward: Building a Culture of Safety" at bounding box center [378, 305] width 215 height 12
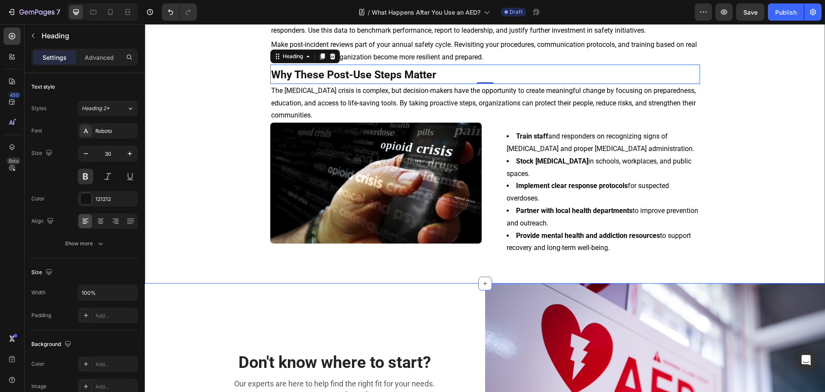
scroll to position [602, 0]
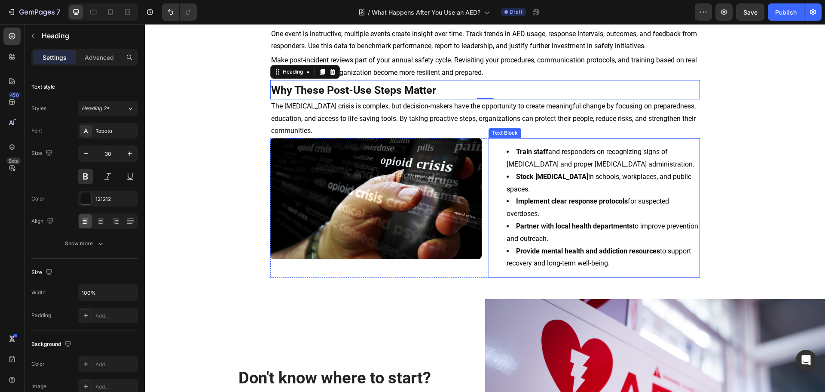
click at [590, 222] on strong "Partner with local health departments" at bounding box center [574, 226] width 116 height 8
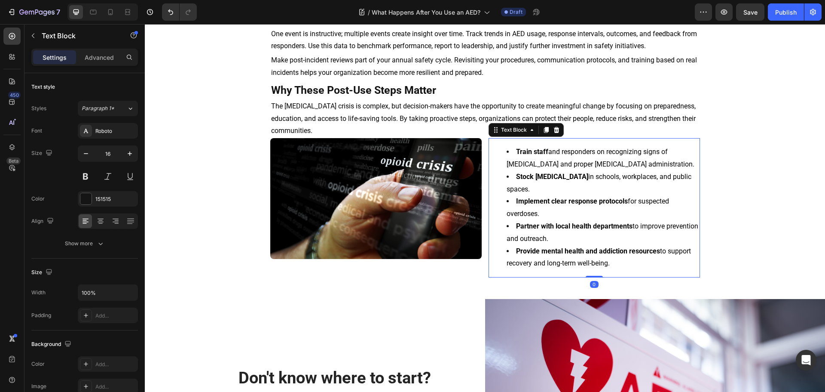
click at [590, 222] on strong "Partner with local health departments" at bounding box center [574, 226] width 116 height 8
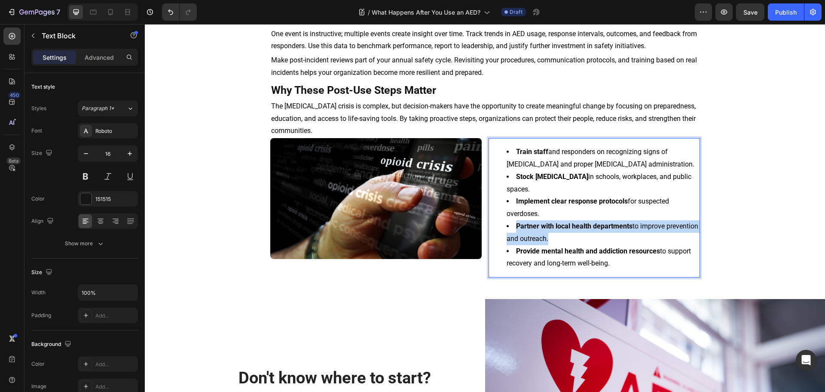
click at [590, 222] on strong "Partner with local health departments" at bounding box center [574, 226] width 116 height 8
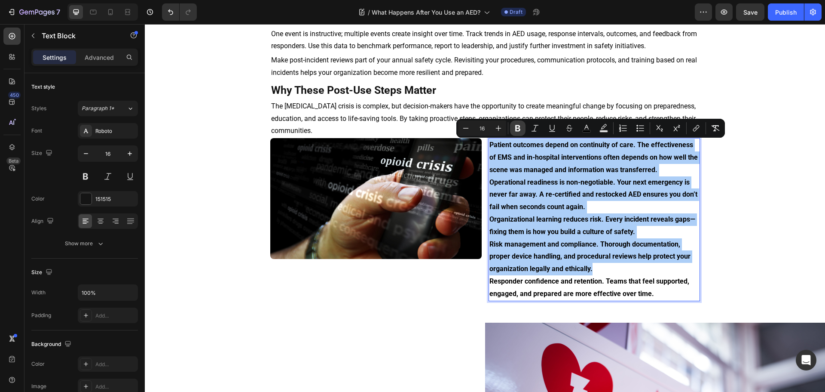
click at [515, 124] on icon "Editor contextual toolbar" at bounding box center [518, 128] width 9 height 9
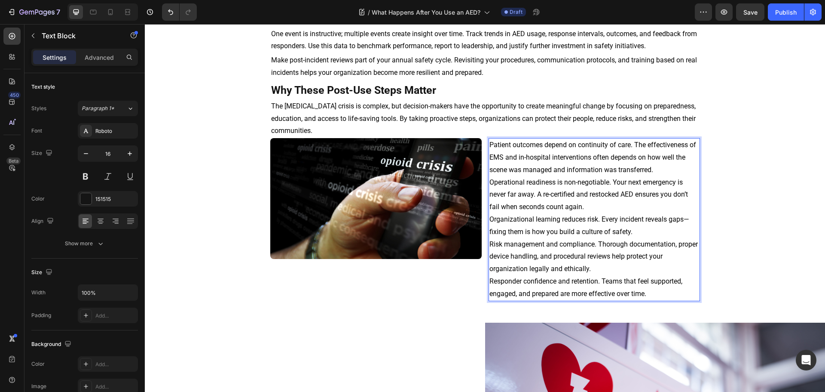
click at [601, 179] on span "Operational readiness is non-negotiable. Your next emergency is never far away.…" at bounding box center [589, 194] width 199 height 33
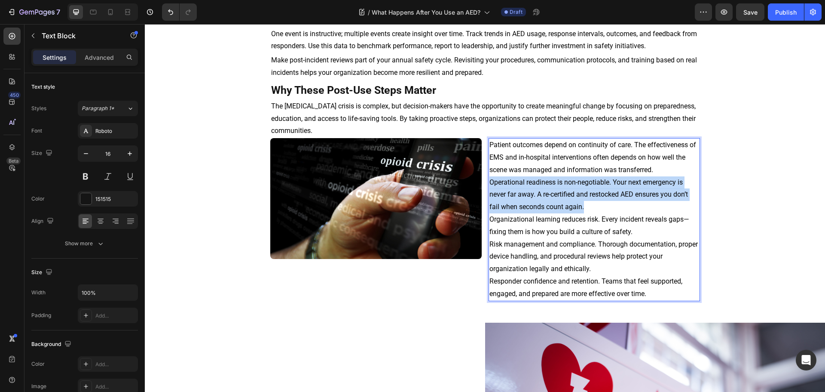
click at [601, 179] on span "Operational readiness is non-negotiable. Your next emergency is never far away.…" at bounding box center [589, 194] width 199 height 33
click at [452, 120] on span "The [MEDICAL_DATA] crisis is complex, but decision-makers have the opportunity …" at bounding box center [483, 118] width 425 height 33
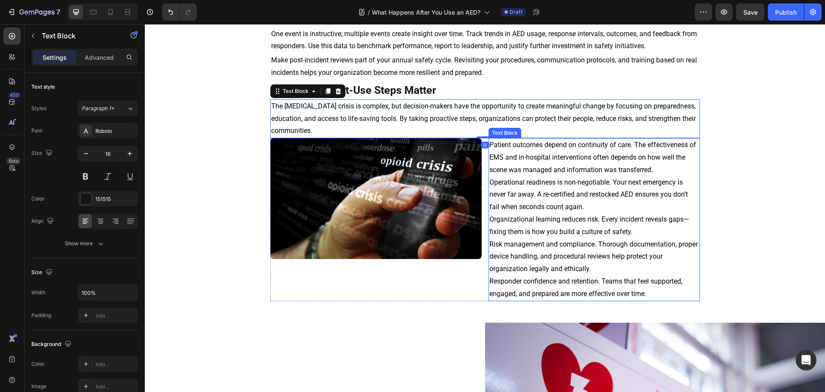
click at [549, 216] on span "Organizational learning reduces risk. Every incident reveals gaps—fixing them i…" at bounding box center [590, 225] width 200 height 21
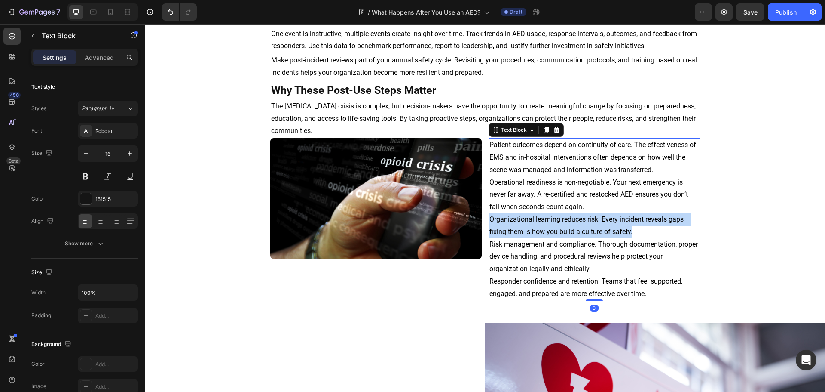
click at [549, 216] on span "Organizational learning reduces risk. Every incident reveals gaps—fixing them i…" at bounding box center [590, 225] width 200 height 21
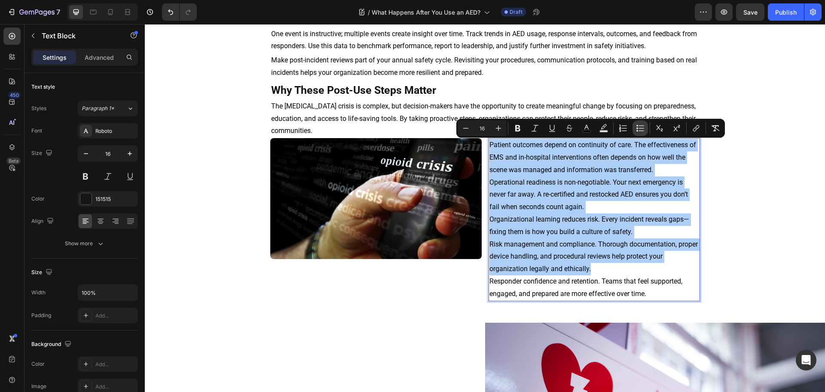
click at [641, 123] on button "Bulleted List" at bounding box center [640, 127] width 15 height 15
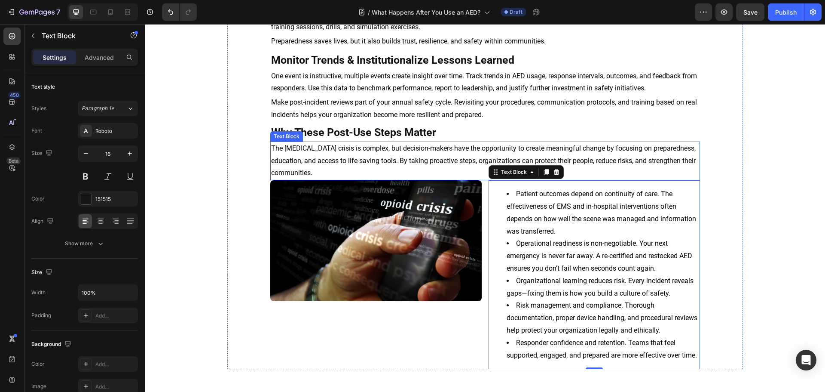
scroll to position [559, 0]
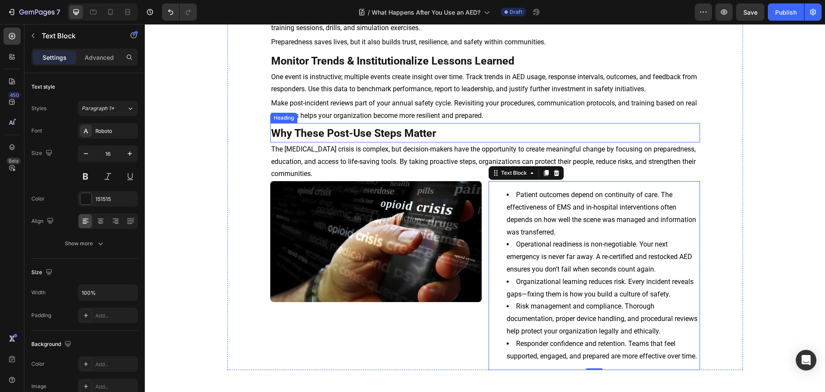
click at [330, 137] on strong "Why These Post-Use Steps Matter" at bounding box center [353, 133] width 165 height 12
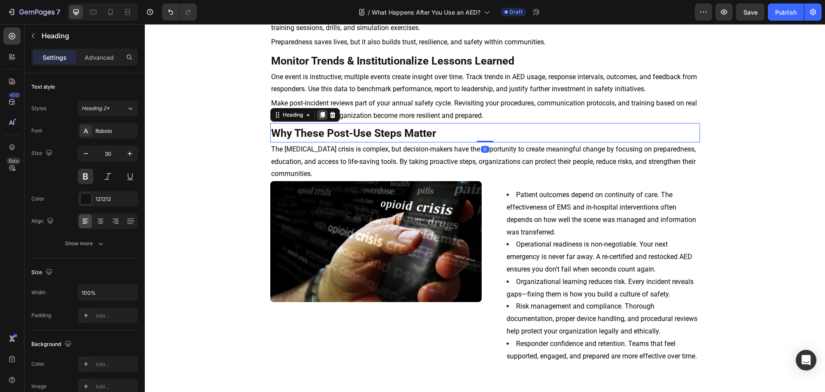
click at [319, 117] on icon at bounding box center [322, 114] width 7 height 7
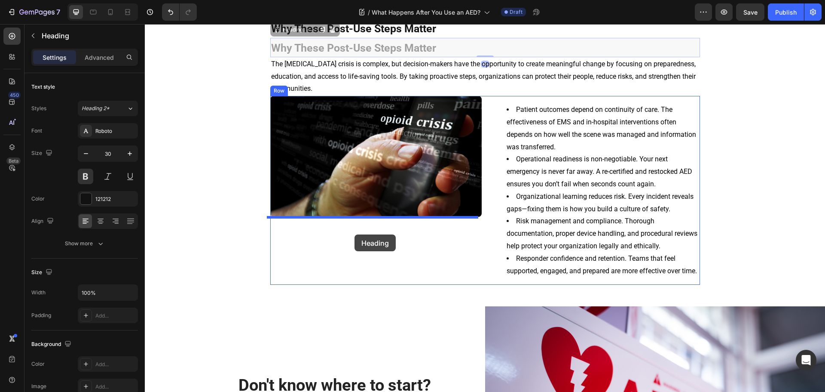
scroll to position [688, 0]
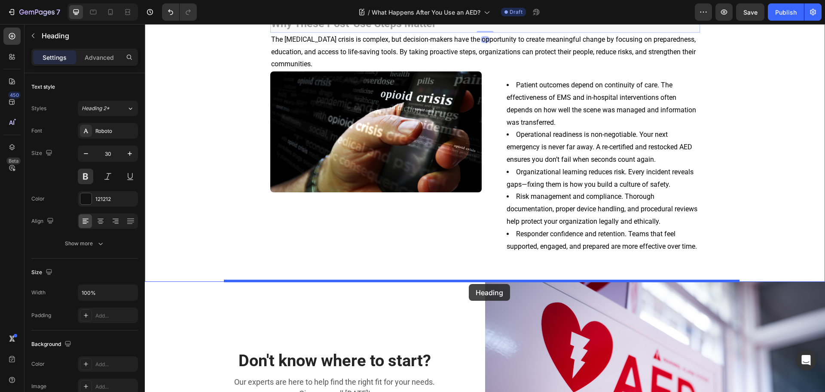
drag, startPoint x: 273, startPoint y: 138, endPoint x: 469, endPoint y: 284, distance: 244.9
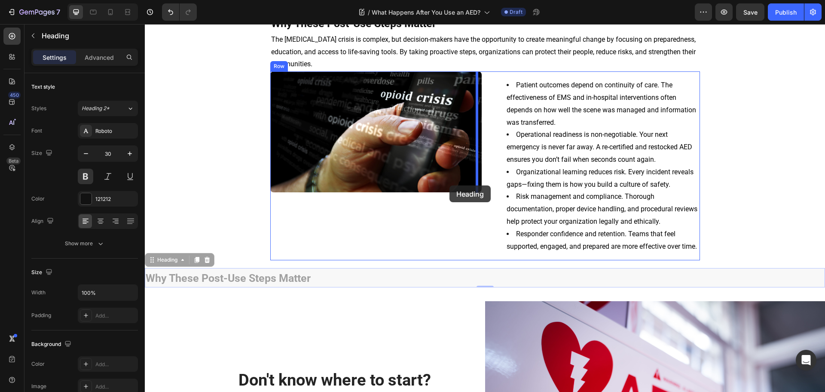
scroll to position [625, 0]
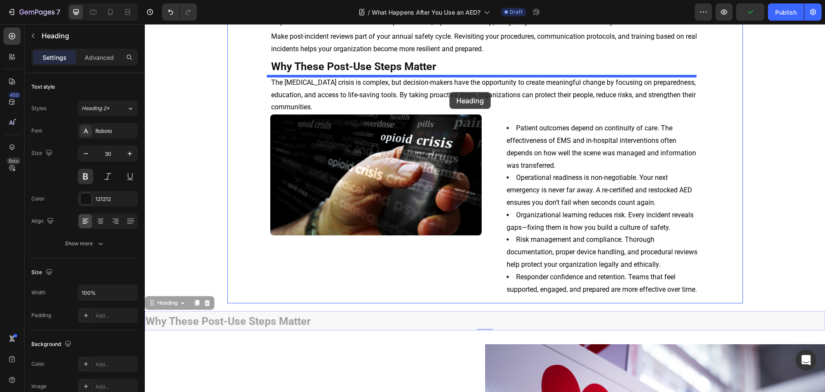
drag, startPoint x: 150, startPoint y: 274, endPoint x: 450, endPoint y: 91, distance: 351.1
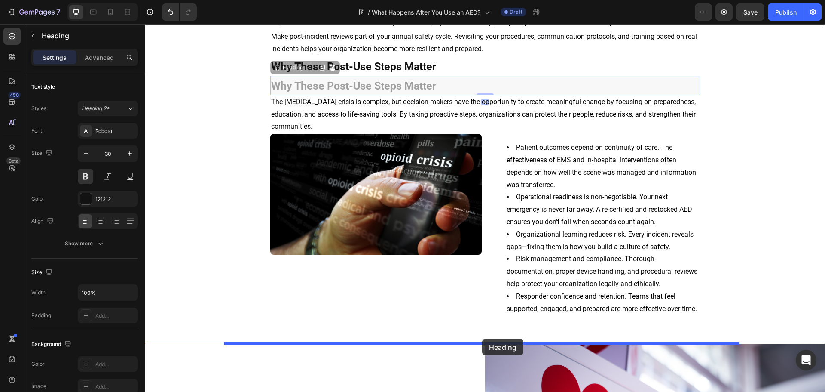
drag, startPoint x: 278, startPoint y: 69, endPoint x: 482, endPoint y: 338, distance: 338.4
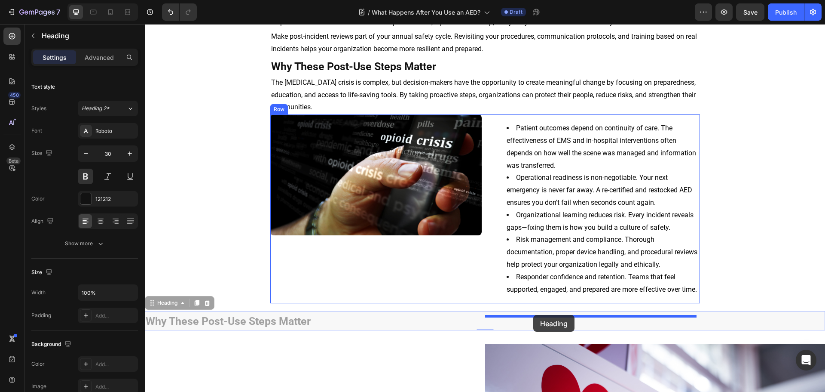
drag, startPoint x: 147, startPoint y: 316, endPoint x: 533, endPoint y: 315, distance: 386.0
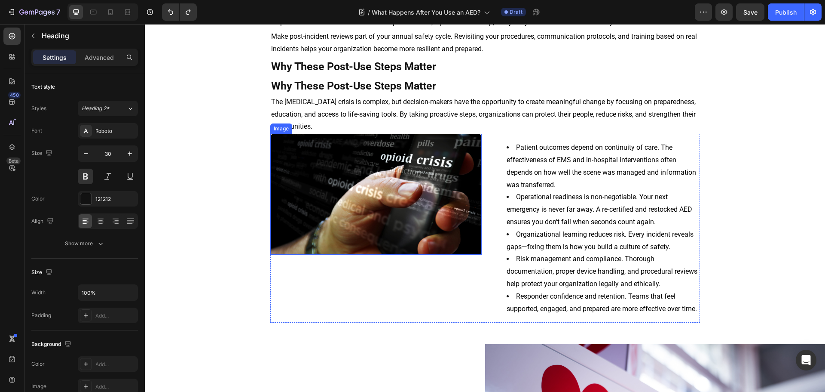
click at [299, 165] on img at bounding box center [375, 194] width 211 height 121
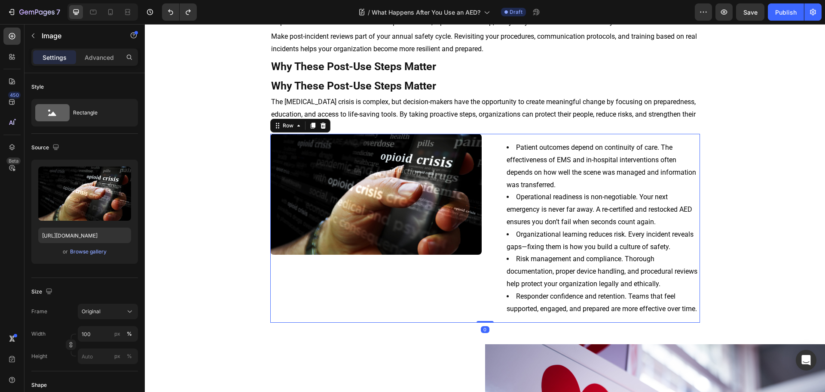
click at [400, 285] on div "Image" at bounding box center [375, 228] width 211 height 189
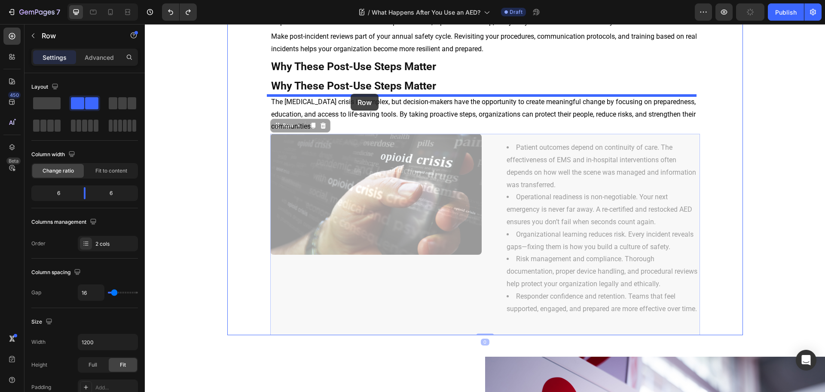
drag, startPoint x: 280, startPoint y: 127, endPoint x: 355, endPoint y: 94, distance: 82.2
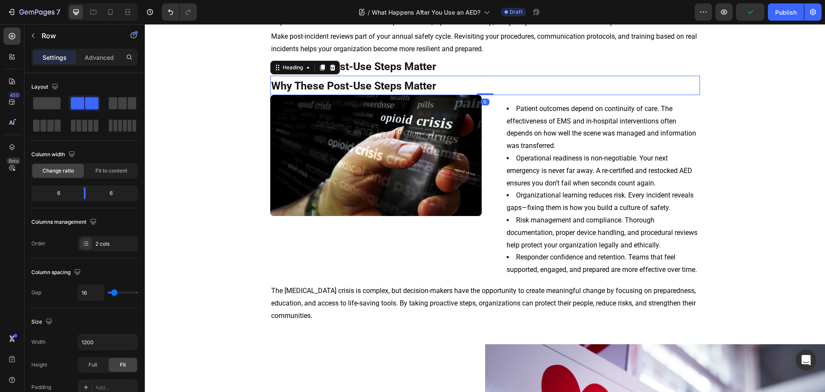
click at [360, 86] on strong "Why These Post-Use Steps Matter" at bounding box center [353, 86] width 165 height 12
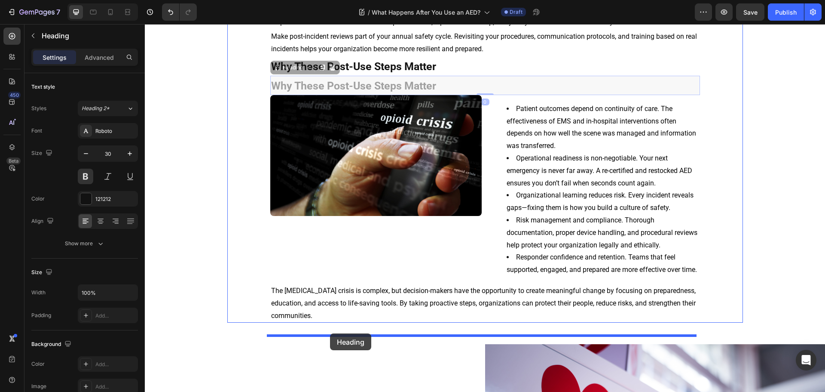
drag, startPoint x: 275, startPoint y: 68, endPoint x: 331, endPoint y: 333, distance: 271.0
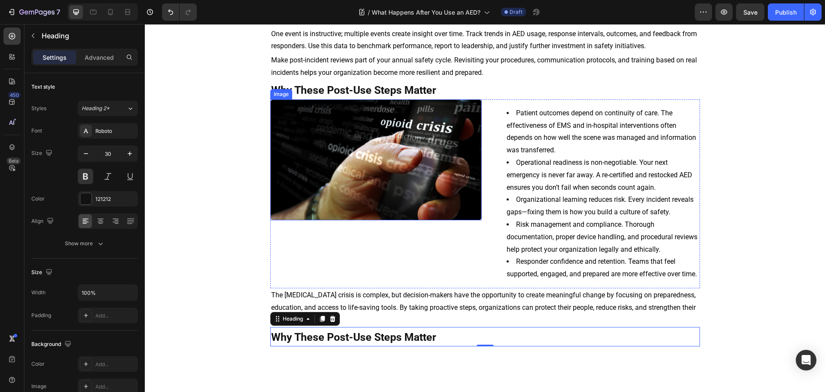
scroll to position [582, 0]
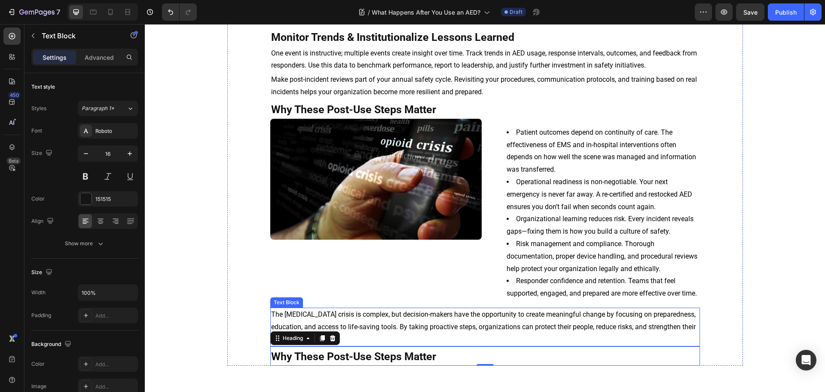
click at [404, 331] on span "The [MEDICAL_DATA] crisis is complex, but decision-makers have the opportunity …" at bounding box center [483, 326] width 425 height 33
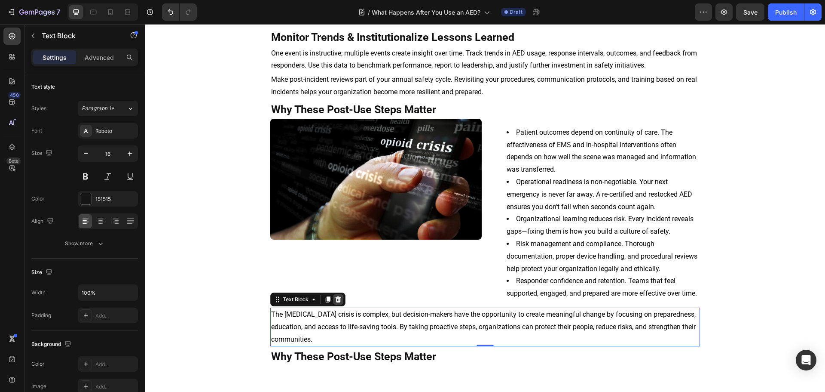
click at [337, 302] on icon at bounding box center [338, 299] width 6 height 6
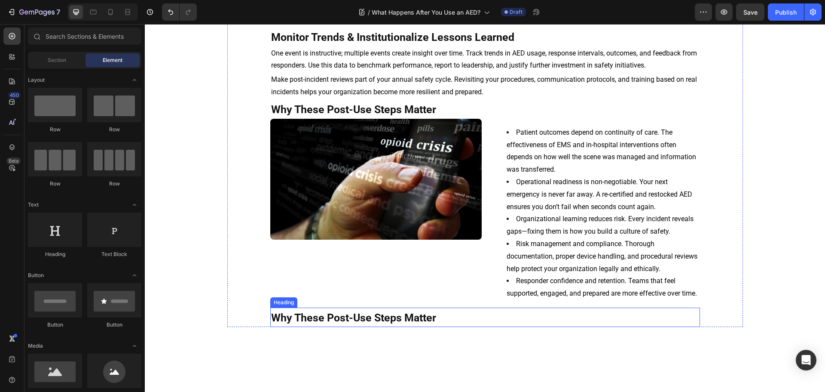
click at [332, 324] on strong "Why These Post-Use Steps Matter" at bounding box center [353, 317] width 165 height 12
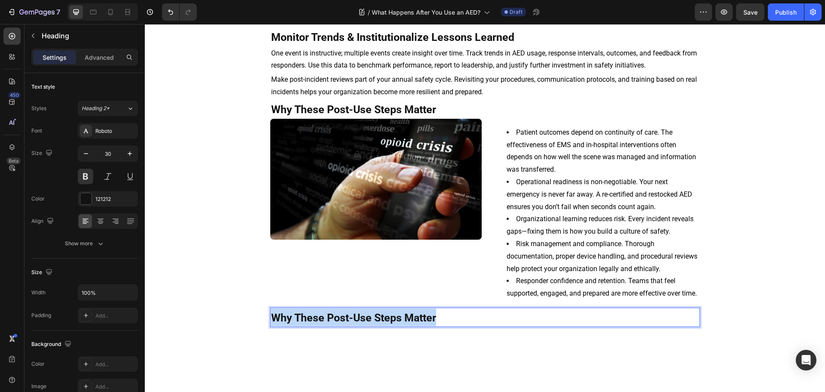
click at [332, 324] on strong "Why These Post-Use Steps Matter" at bounding box center [353, 317] width 165 height 12
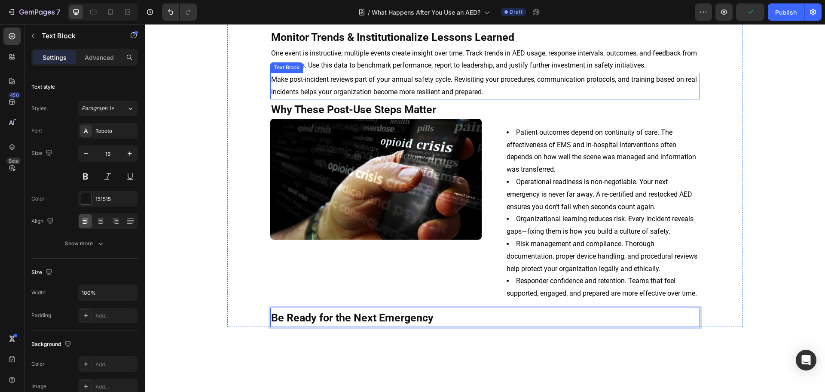
click at [386, 78] on span "Make post-incident reviews part of your annual safety cycle. Revisiting your pr…" at bounding box center [484, 85] width 426 height 21
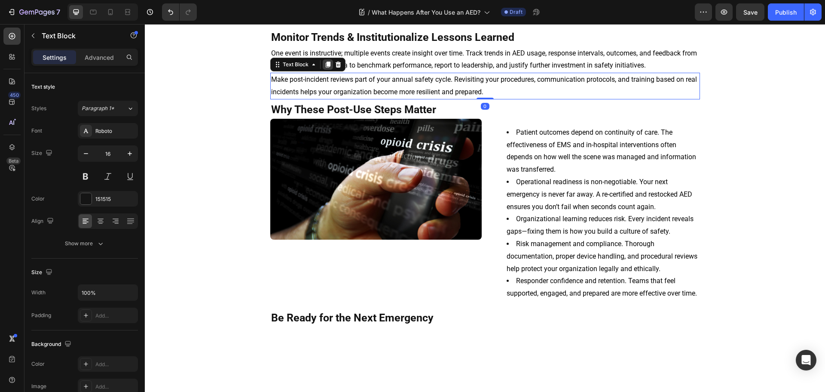
click at [326, 61] on icon at bounding box center [328, 64] width 7 height 7
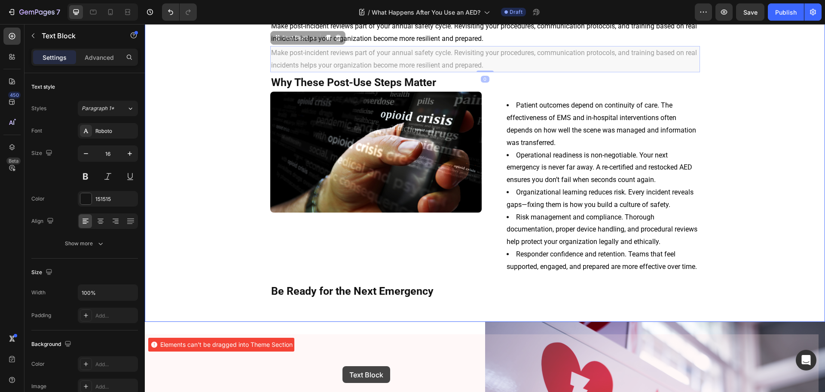
scroll to position [637, 0]
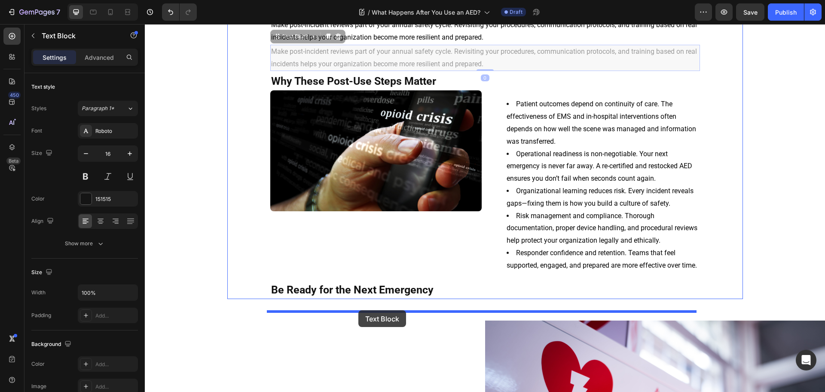
drag, startPoint x: 271, startPoint y: 92, endPoint x: 359, endPoint y: 310, distance: 234.9
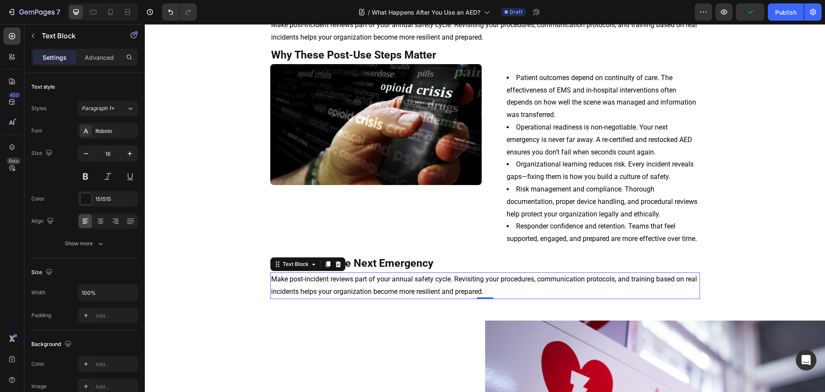
click at [396, 295] on span "Make post-incident reviews part of your annual safety cycle. Revisiting your pr…" at bounding box center [484, 285] width 426 height 21
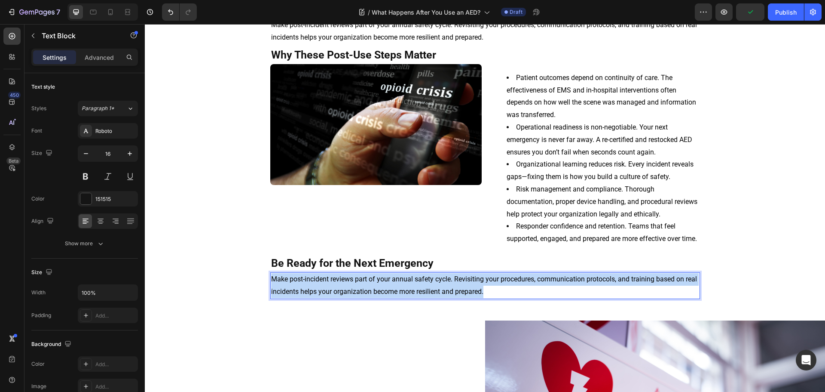
click at [396, 295] on span "Make post-incident reviews part of your annual safety cycle. Revisiting your pr…" at bounding box center [484, 285] width 426 height 21
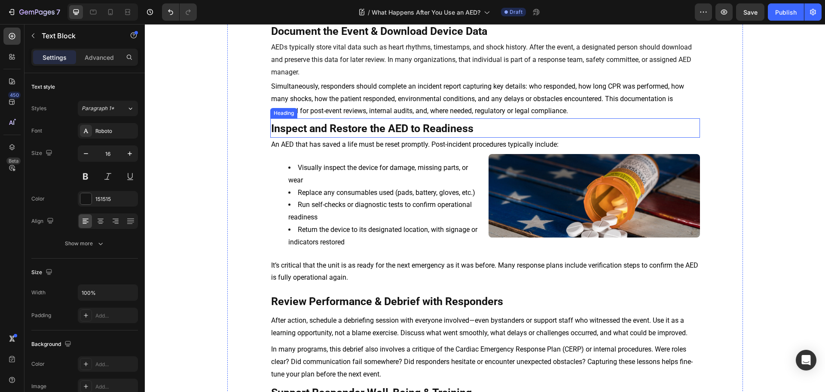
scroll to position [164, 0]
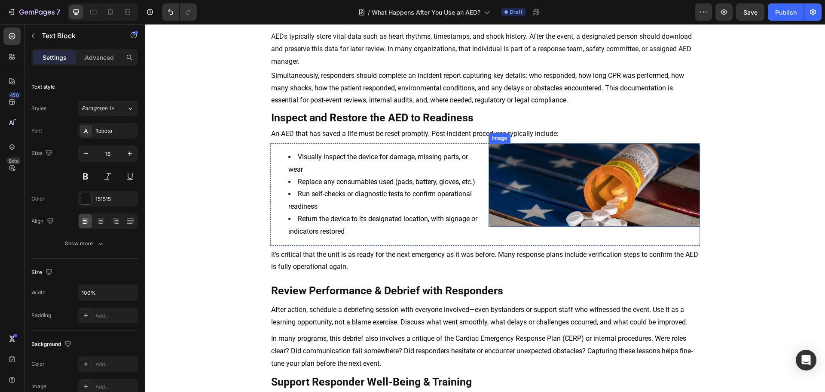
click at [582, 184] on img at bounding box center [594, 184] width 211 height 83
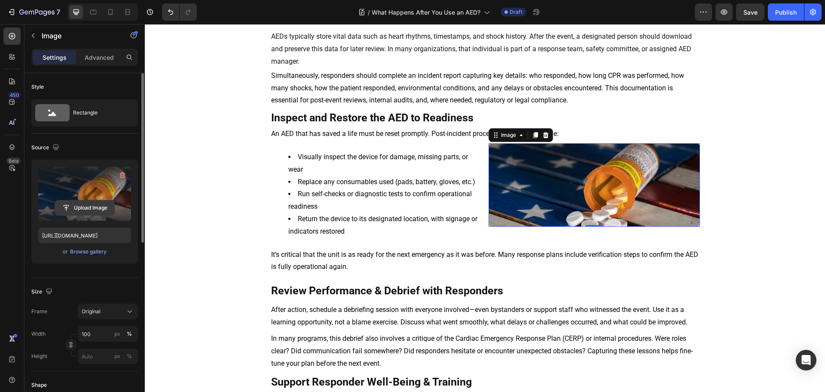
click at [92, 206] on input "file" at bounding box center [84, 207] width 59 height 15
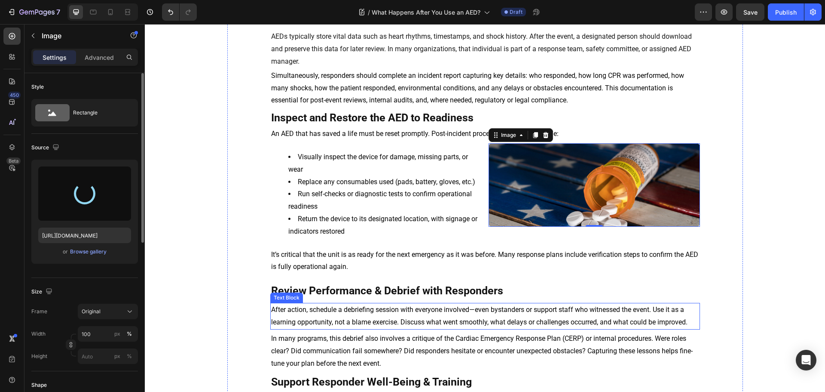
type input "[URL][DOMAIN_NAME]"
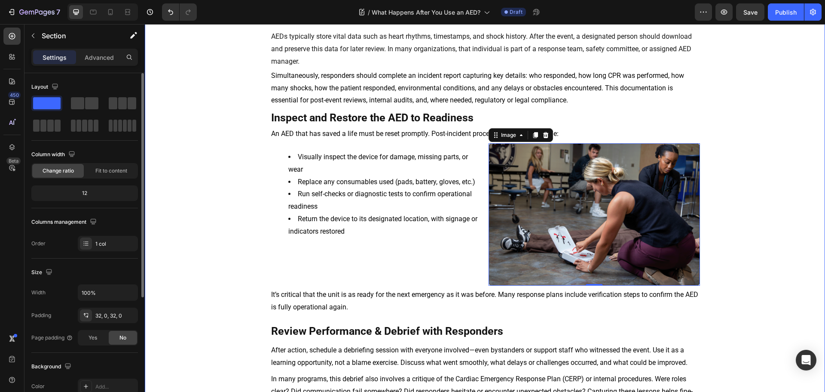
click at [785, 255] on div "⁠⁠⁠⁠⁠⁠⁠ What Happens After You Use an AED? Heading [DATE] Text Block As soon as…" at bounding box center [485, 361] width 680 height 941
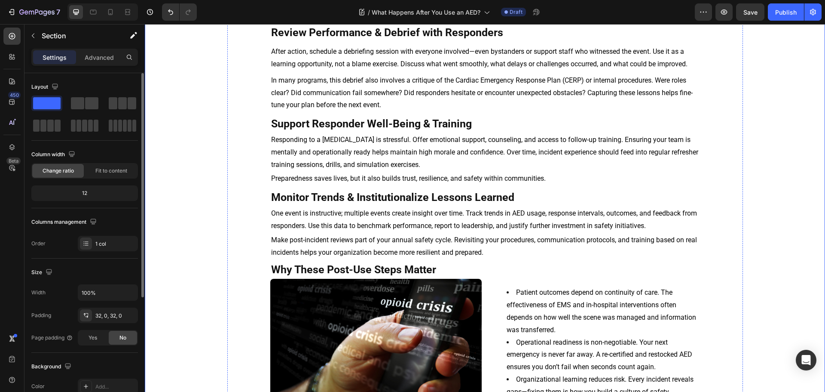
scroll to position [637, 0]
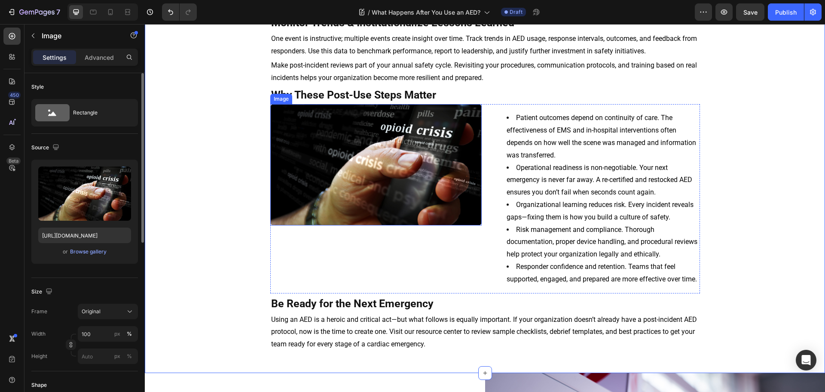
click at [394, 194] on img at bounding box center [375, 164] width 211 height 121
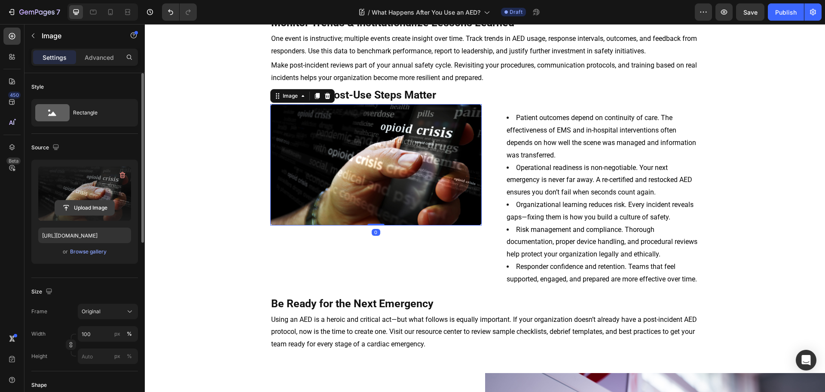
click at [73, 212] on input "file" at bounding box center [84, 207] width 59 height 15
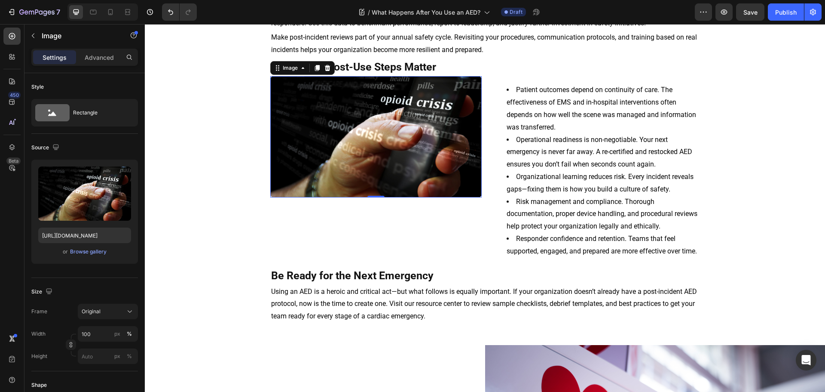
scroll to position [680, 0]
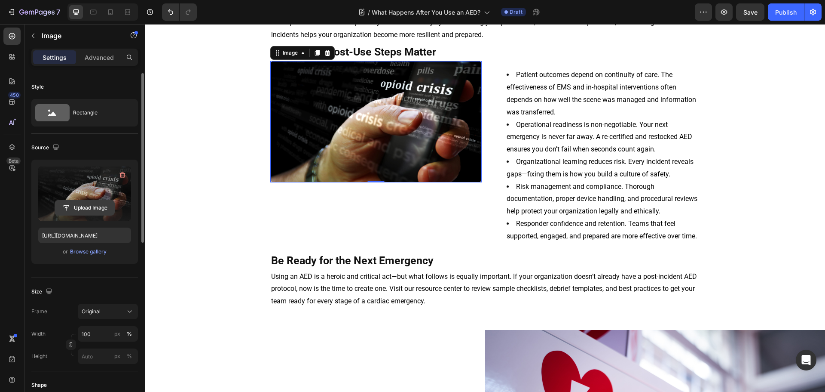
click at [80, 201] on input "file" at bounding box center [84, 207] width 59 height 15
type input "[URL][DOMAIN_NAME]"
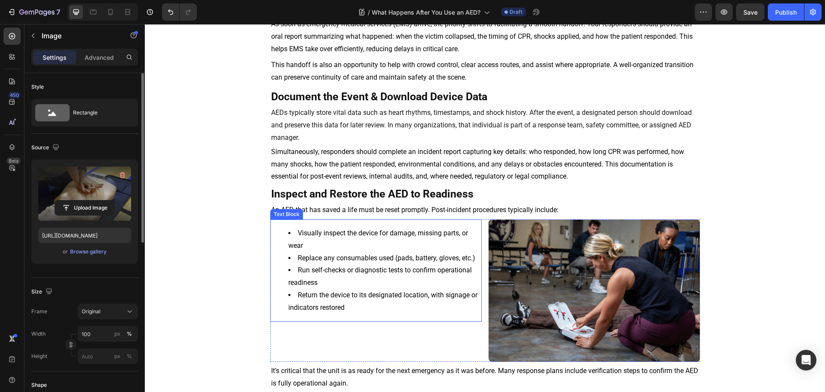
scroll to position [0, 0]
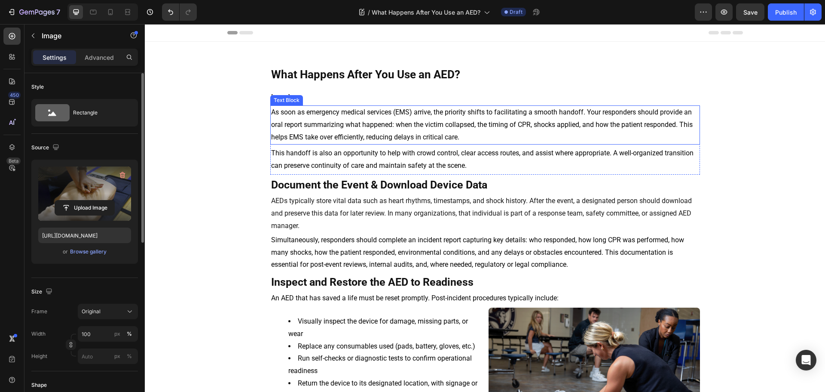
click at [406, 112] on span "As soon as emergency medical services (EMS) arrive, the priority shifts to faci…" at bounding box center [482, 124] width 422 height 33
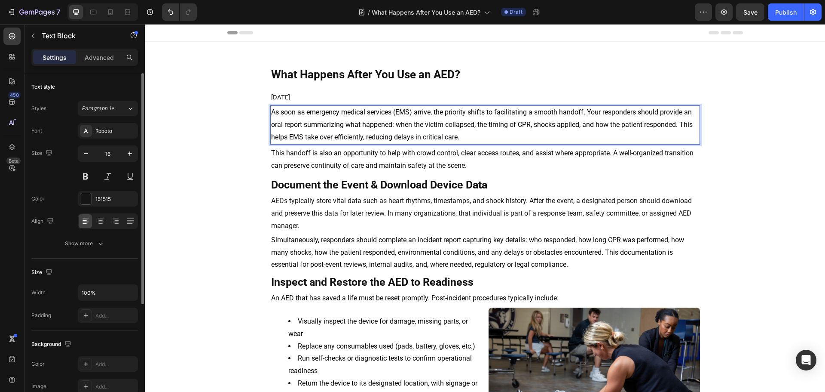
click at [405, 112] on span "As soon as emergency medical services (EMS) arrive, the priority shifts to faci…" at bounding box center [482, 124] width 422 height 33
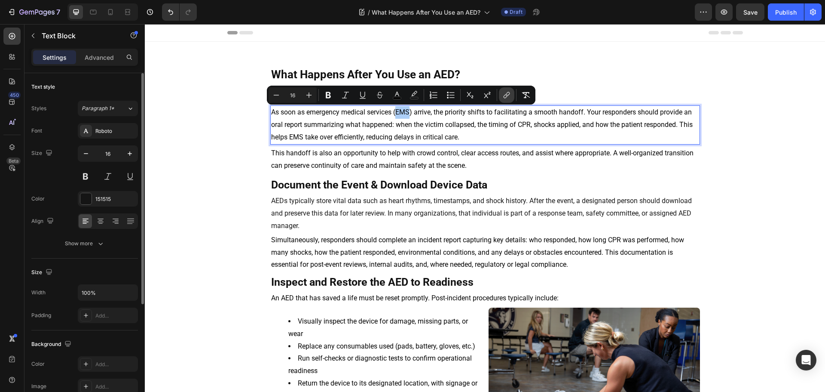
click at [505, 98] on icon "Editor contextual toolbar" at bounding box center [507, 95] width 9 height 9
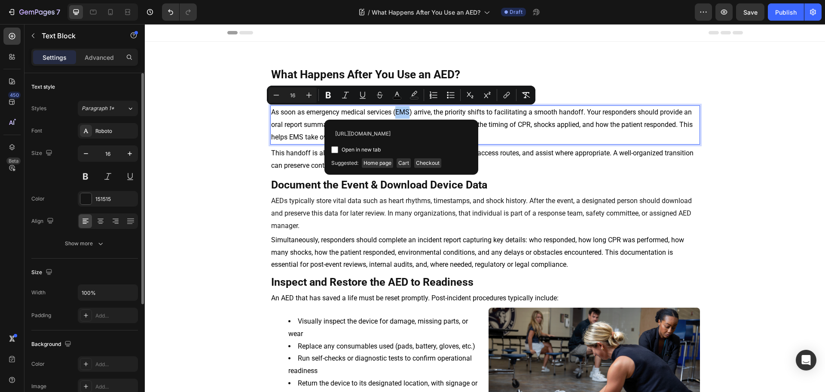
scroll to position [0, 43]
type input "[URL][DOMAIN_NAME]"
click at [353, 148] on span "Open in new tab" at bounding box center [361, 149] width 39 height 10
checkbox input "true"
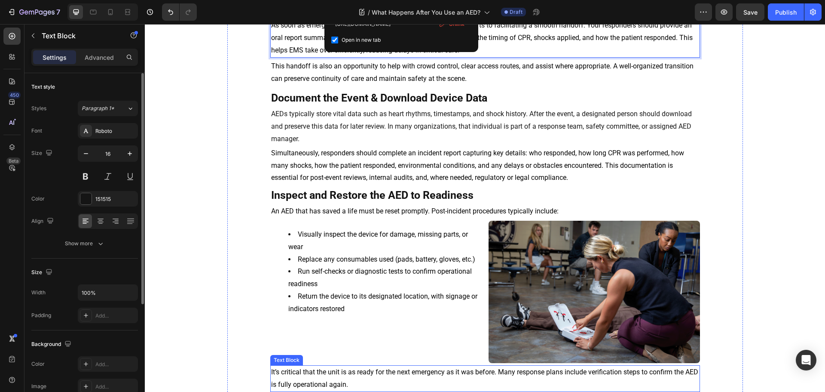
scroll to position [86, 0]
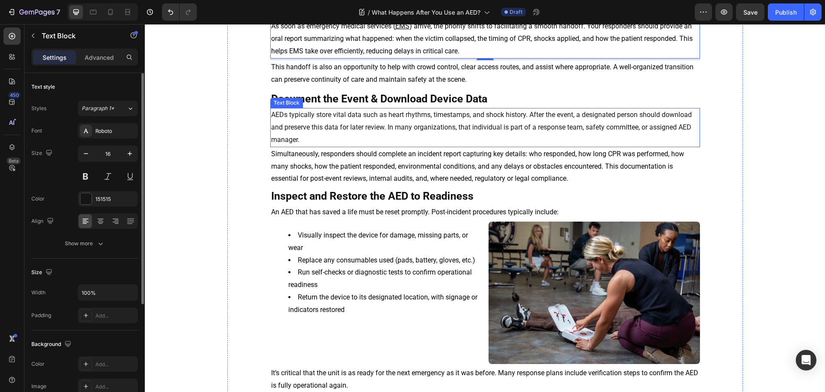
click at [271, 116] on p "AEDs typically store vital data such as heart rhythms, timestamps, and shock hi…" at bounding box center [485, 127] width 428 height 37
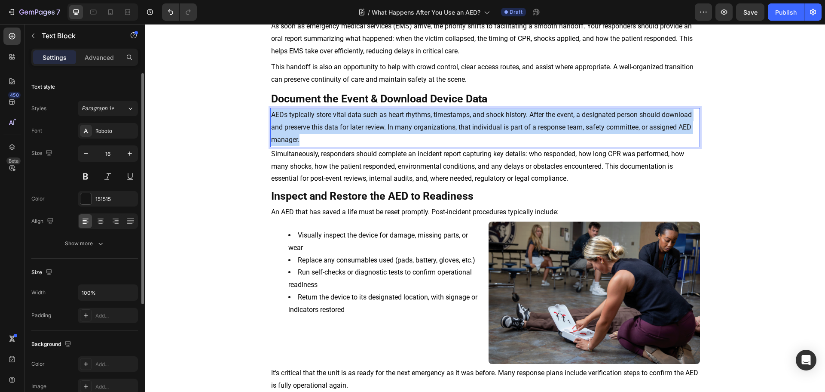
click at [271, 116] on p "AEDs typically store vital data such as heart rhythms, timestamps, and shock hi…" at bounding box center [485, 127] width 428 height 37
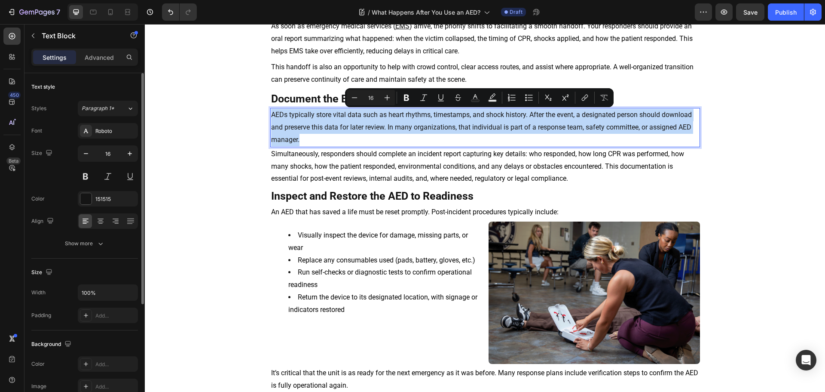
click at [273, 113] on p "AEDs typically store vital data such as heart rhythms, timestamps, and shock hi…" at bounding box center [485, 127] width 428 height 37
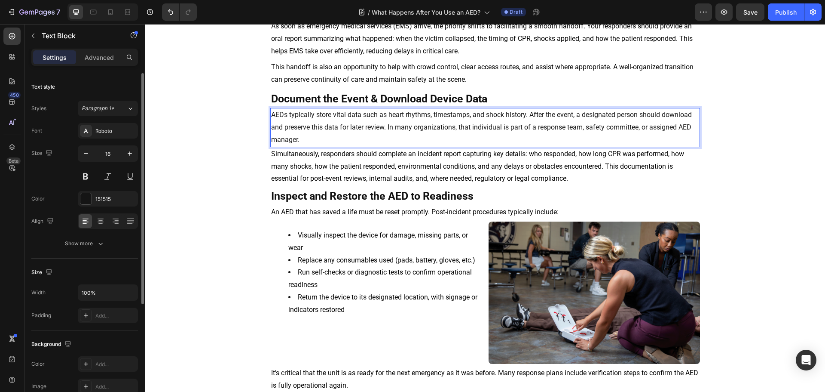
click at [273, 113] on p "AEDs typically store vital data such as heart rhythms, timestamps, and shock hi…" at bounding box center [485, 127] width 428 height 37
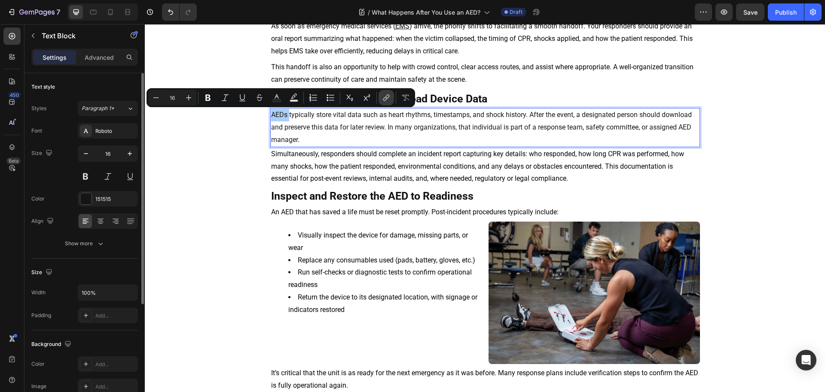
click at [383, 97] on icon "Editor contextual toolbar" at bounding box center [386, 97] width 9 height 9
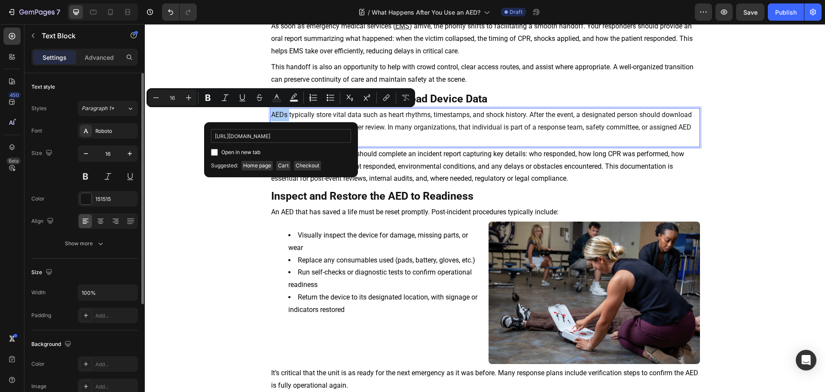
scroll to position [0, 20]
type input "[URL][DOMAIN_NAME]"
click at [242, 153] on span "Open in new tab" at bounding box center [240, 152] width 39 height 10
checkbox input "true"
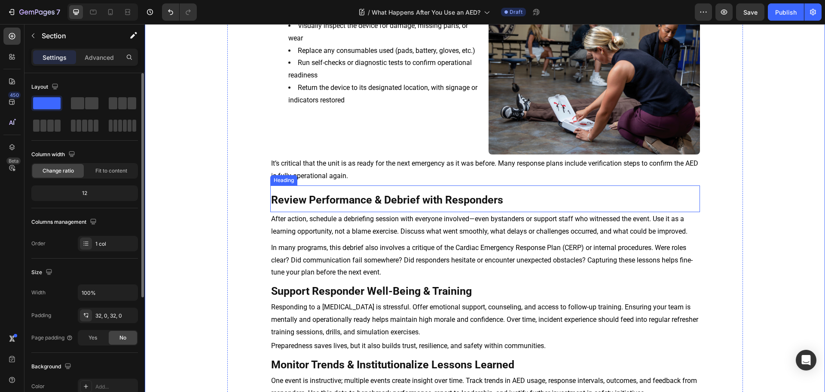
scroll to position [301, 0]
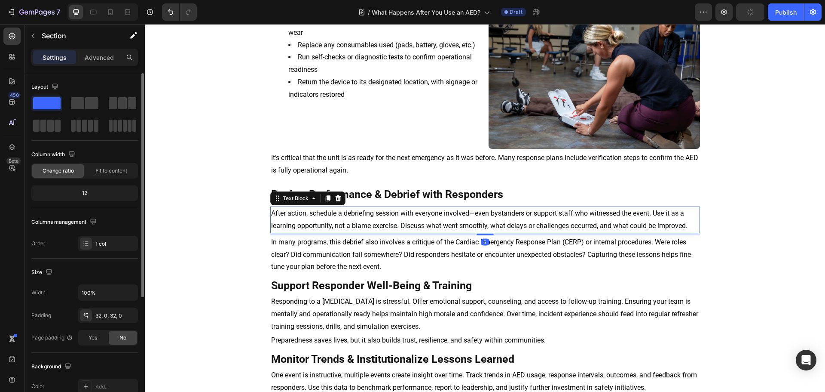
click at [475, 215] on span "After action, schedule a debriefing session with everyone involved—even bystand…" at bounding box center [479, 219] width 417 height 21
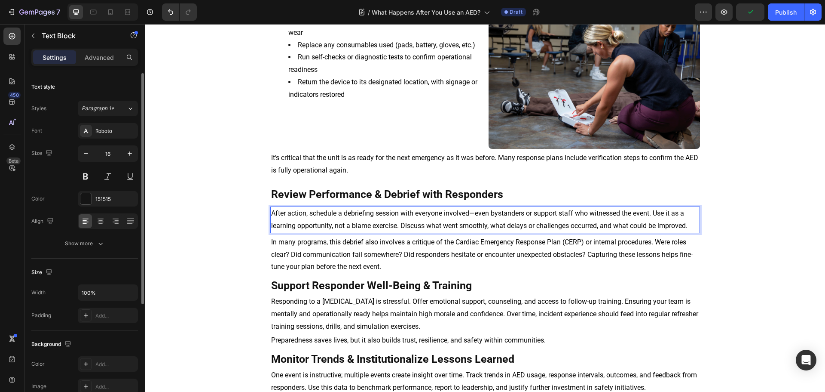
click at [473, 215] on span "After action, schedule a debriefing session with everyone involved—even bystand…" at bounding box center [479, 219] width 417 height 21
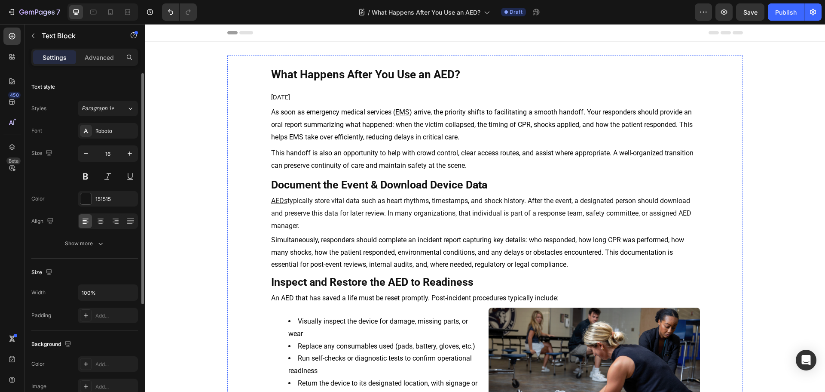
scroll to position [379, 0]
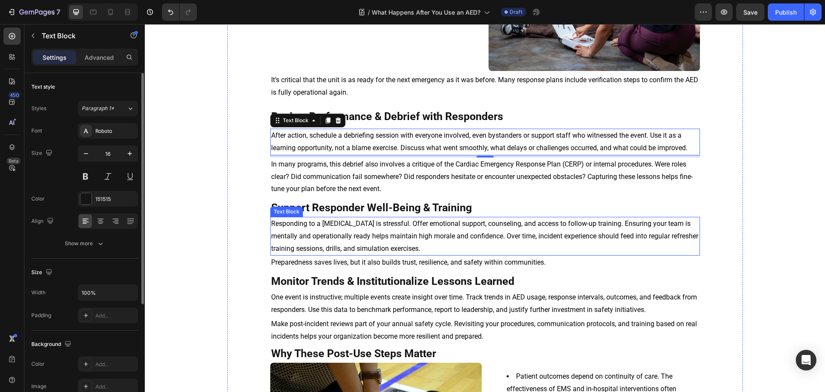
click at [603, 224] on span "Responding to a [MEDICAL_DATA] is stressful. Offer emotional support, counselin…" at bounding box center [484, 235] width 427 height 33
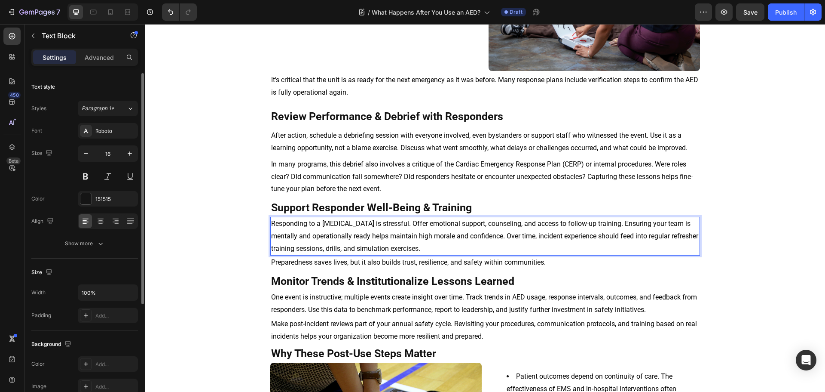
click at [600, 224] on span "Responding to a [MEDICAL_DATA] is stressful. Offer emotional support, counselin…" at bounding box center [484, 235] width 427 height 33
click at [596, 228] on span "Responding to a [MEDICAL_DATA] is stressful. Offer emotional support, counselin…" at bounding box center [484, 235] width 427 height 33
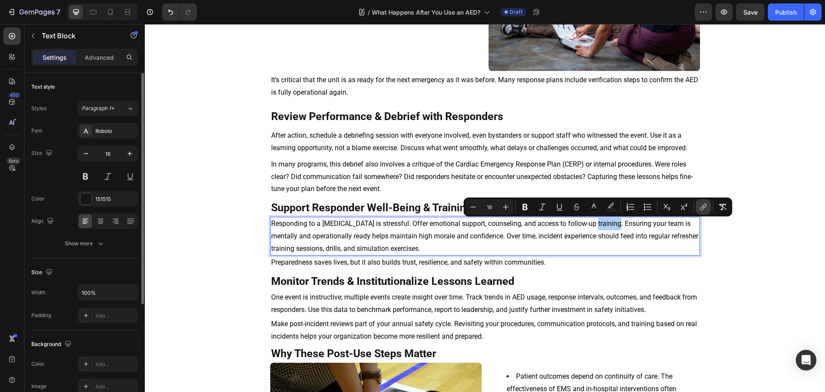
click at [701, 211] on button "link" at bounding box center [703, 206] width 15 height 15
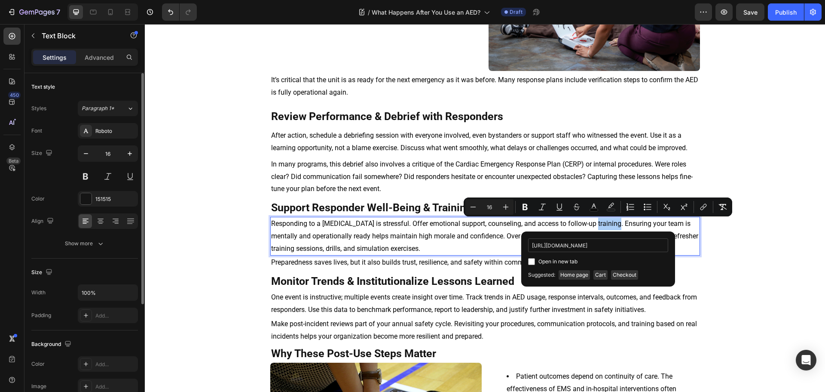
scroll to position [0, 34]
type input "[URL][DOMAIN_NAME]"
click at [549, 263] on span "Open in new tab" at bounding box center [558, 261] width 39 height 10
checkbox input "true"
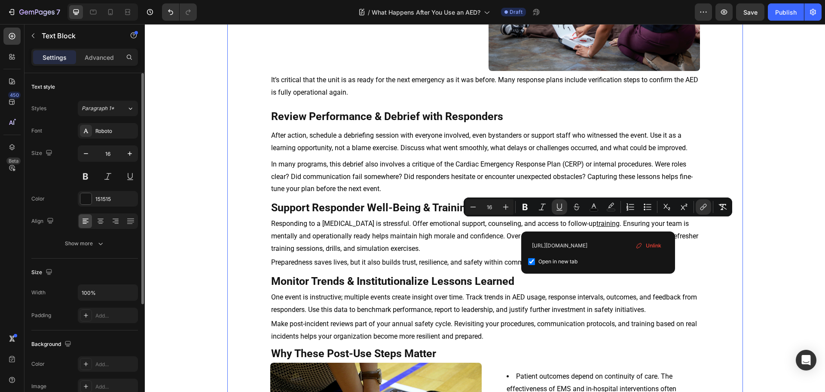
click at [736, 284] on div "⁠⁠⁠⁠⁠⁠⁠ What Happens After You Use an AED? Heading [DATE] Text Block As soon as…" at bounding box center [485, 143] width 516 height 933
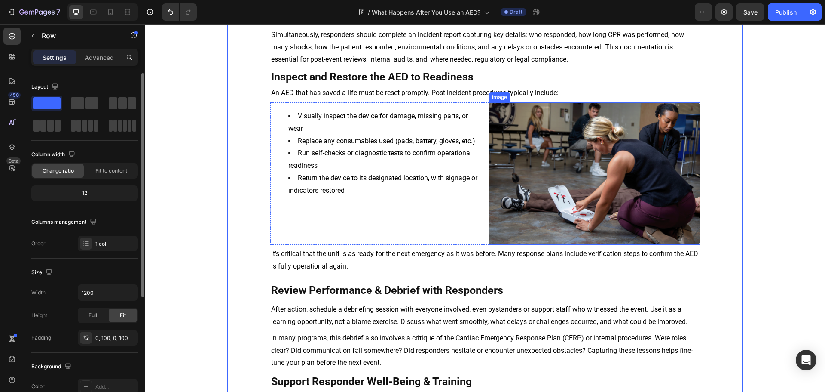
scroll to position [121, 0]
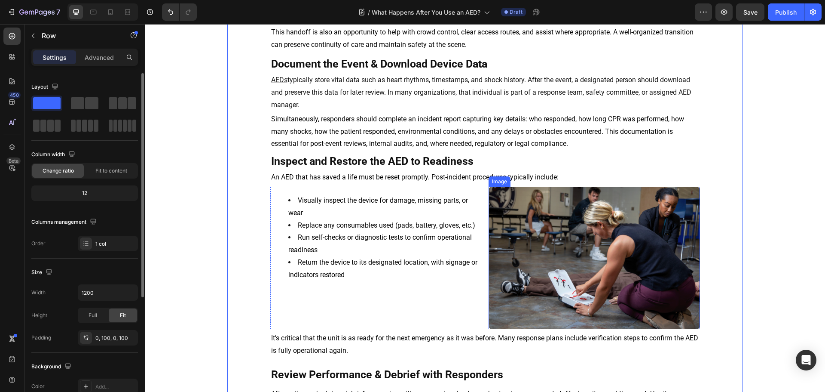
click at [590, 245] on img at bounding box center [594, 258] width 211 height 142
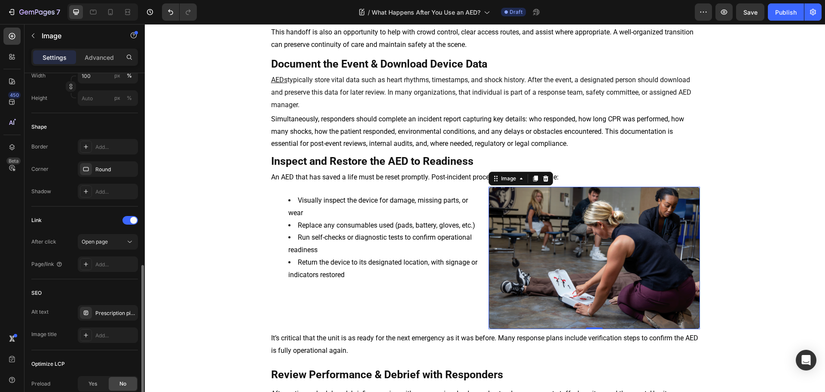
scroll to position [301, 0]
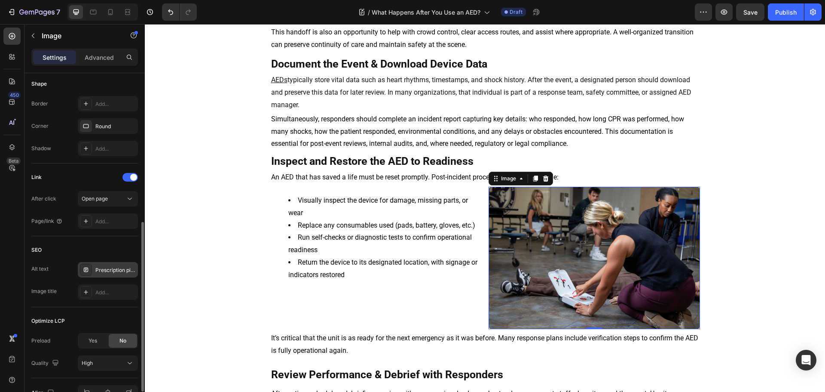
click at [110, 265] on div "Prescription pill bottle spilling white tablets onto a wooden surface." at bounding box center [108, 269] width 60 height 15
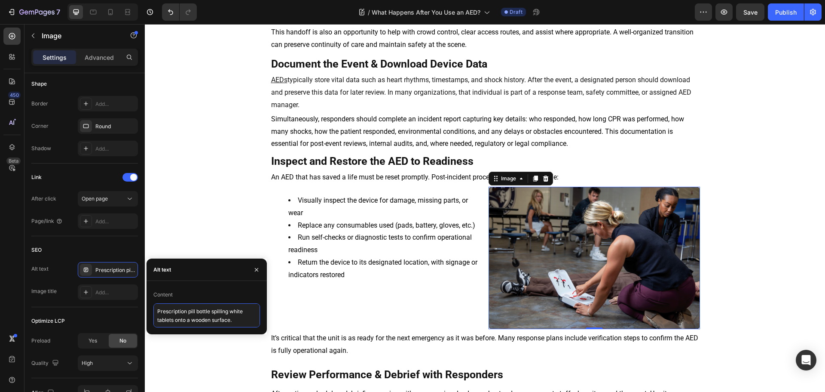
click at [197, 310] on textarea "Prescription pill bottle spilling white tablets onto a wooden surface." at bounding box center [206, 315] width 107 height 24
click at [196, 310] on textarea "Prescription pill bottle spilling white tablets onto a wooden surface." at bounding box center [206, 315] width 107 height 24
paste textarea "Bystander applying CR2 AED pads on a person experiencing sudden [MEDICAL_DATA]"
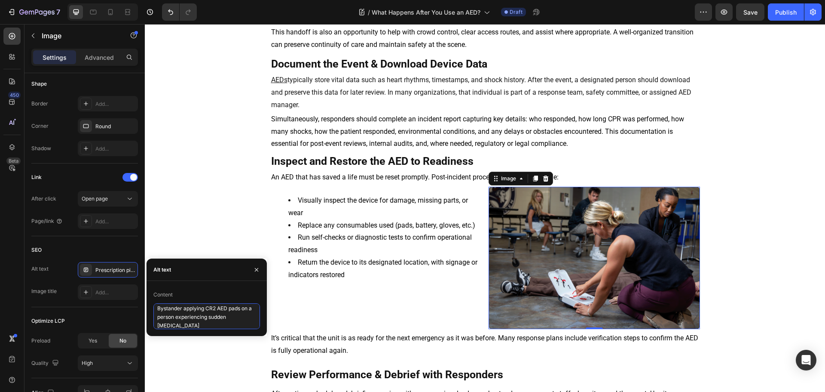
type textarea "Bystander applying CR2 AED pads on a person experiencing sudden [MEDICAL_DATA]"
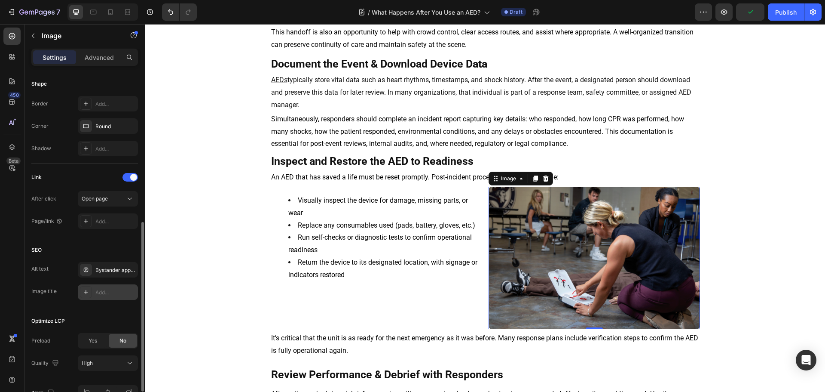
click at [128, 286] on div "Add..." at bounding box center [108, 291] width 60 height 15
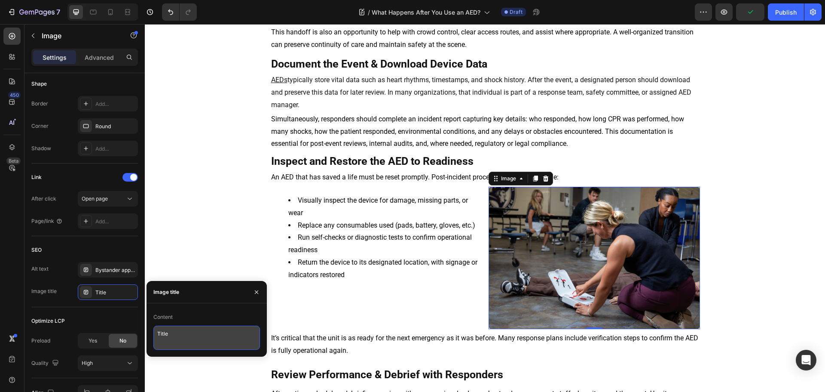
click at [214, 335] on textarea "Title" at bounding box center [206, 337] width 107 height 24
paste textarea "Using a CR2 AED During a Cardiac Emergency"
type textarea "Using a CR2 AED During a Cardiac Emergency"
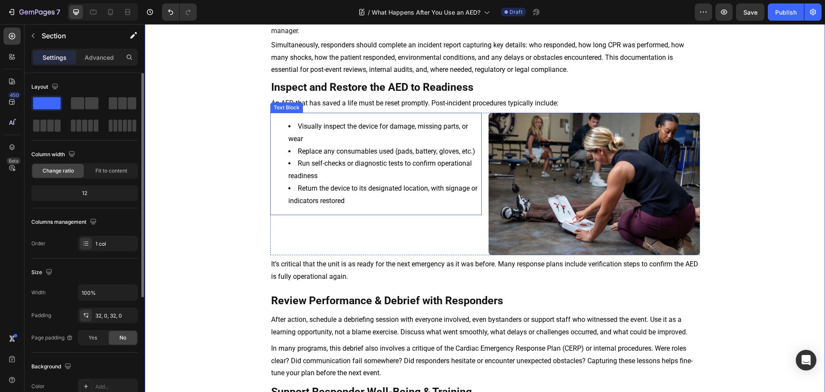
scroll to position [207, 0]
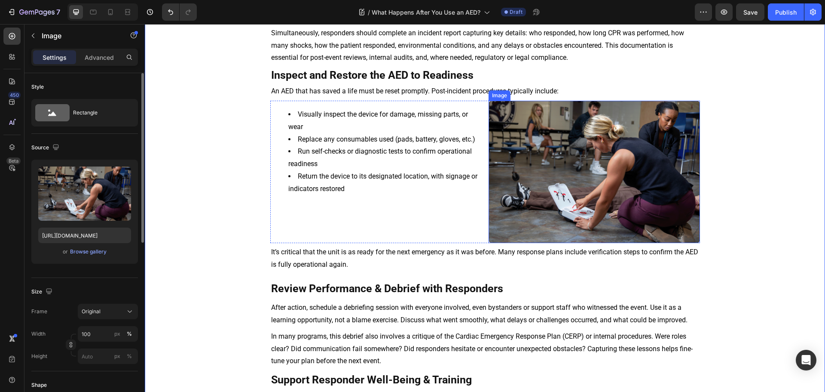
click at [595, 148] on img at bounding box center [594, 172] width 211 height 142
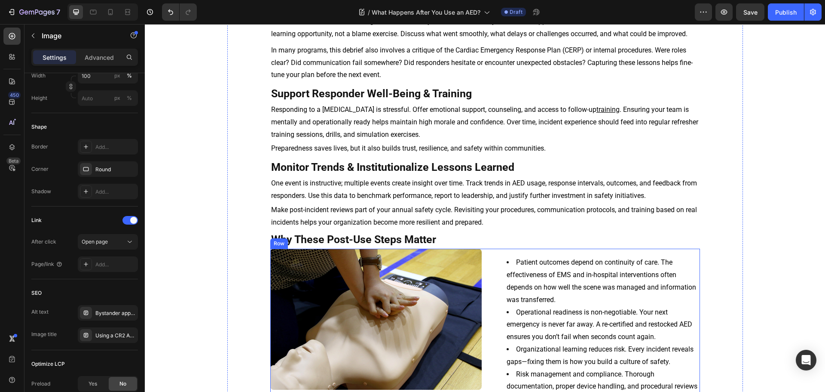
scroll to position [680, 0]
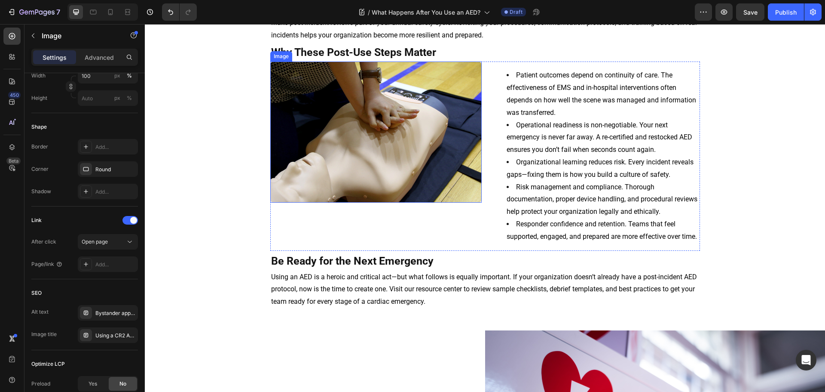
click at [382, 152] on img at bounding box center [375, 131] width 211 height 141
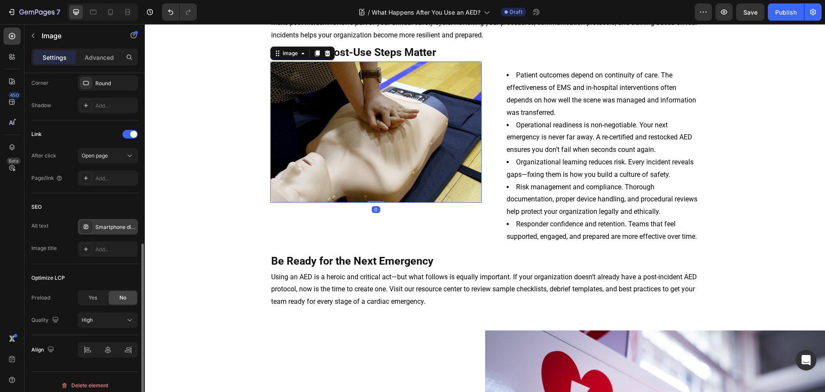
click at [117, 231] on div "Smartphone displaying the words “[MEDICAL_DATA] crisis” surrounded by related t…" at bounding box center [108, 226] width 60 height 15
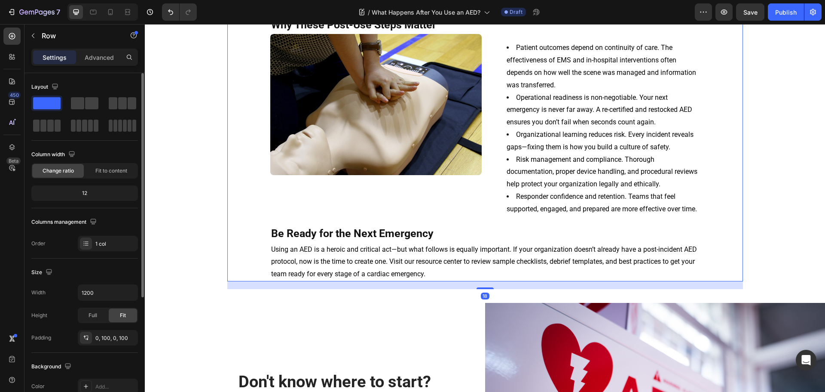
scroll to position [723, 0]
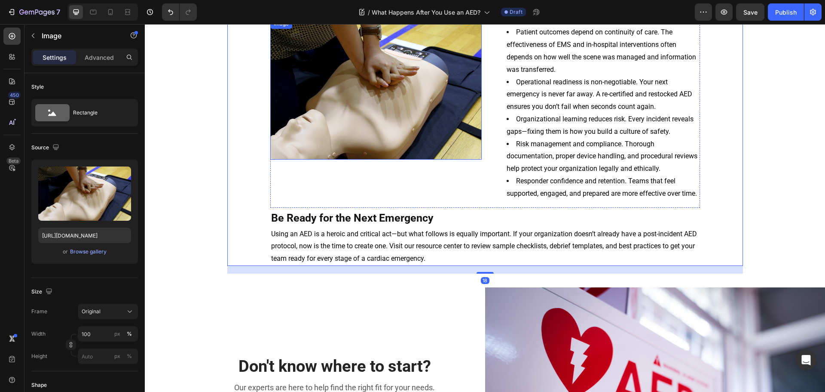
click at [356, 114] on img at bounding box center [375, 88] width 211 height 141
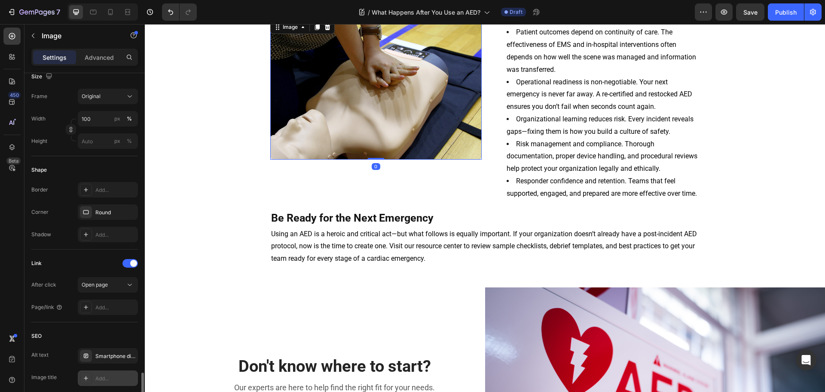
scroll to position [344, 0]
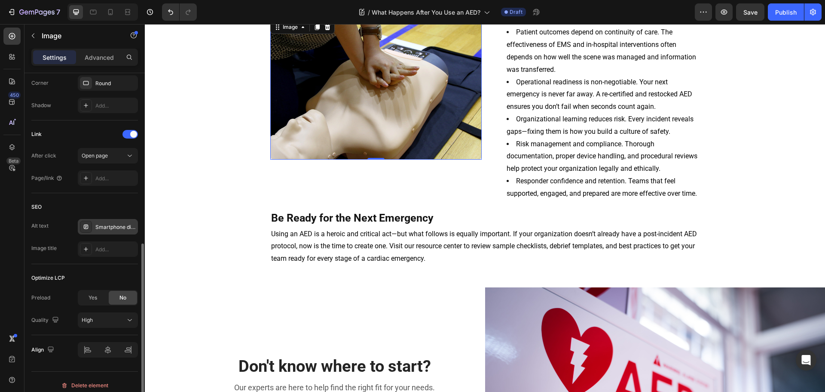
click at [118, 233] on div "Smartphone displaying the words “[MEDICAL_DATA] crisis” surrounded by related t…" at bounding box center [108, 226] width 60 height 15
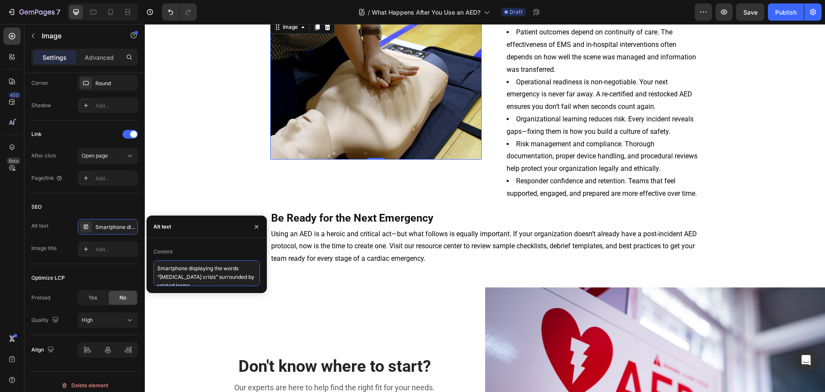
click at [185, 266] on textarea "Smartphone displaying the words “[MEDICAL_DATA] crisis” surrounded by related t…" at bounding box center [206, 273] width 107 height 26
paste textarea "Person performing CPR on a training [PERSON_NAME] during a first aid class"
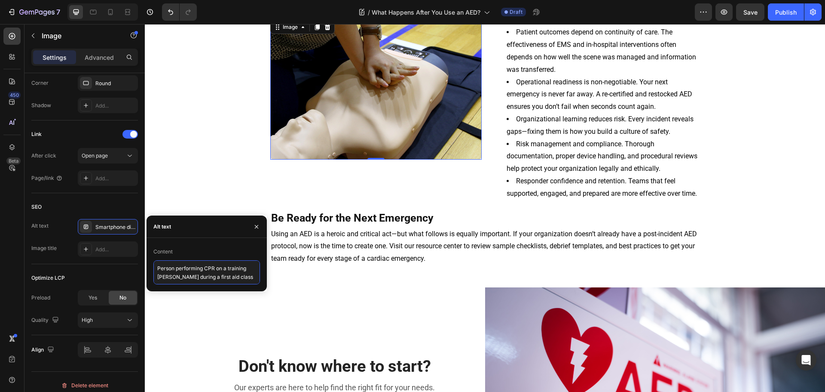
type textarea "Person performing CPR on a training [PERSON_NAME] during a first aid class"
click at [98, 240] on div "Alt text Person performing CPR on a training manikin during a first aid class I…" at bounding box center [84, 238] width 107 height 38
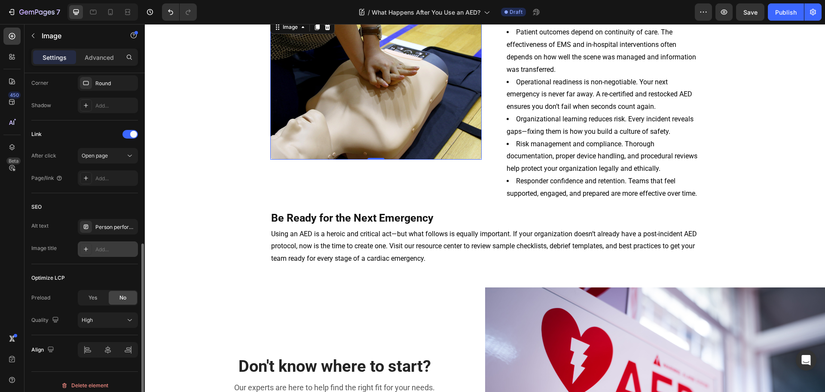
click at [95, 249] on div "Add..." at bounding box center [115, 249] width 40 height 8
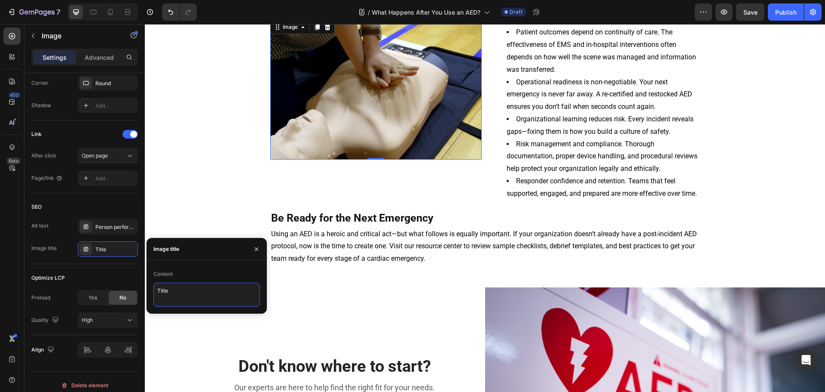
click at [185, 299] on textarea "Title" at bounding box center [206, 294] width 107 height 24
paste textarea "Practicing CPR on a Training Manikin"
type textarea "Practicing CPR on a Training Manikin"
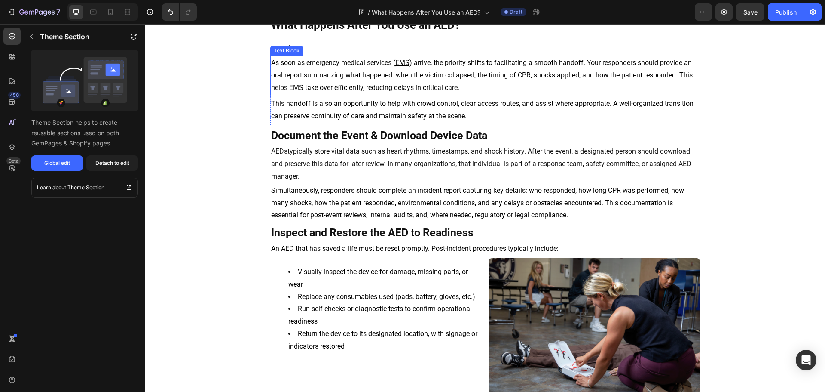
scroll to position [35, 0]
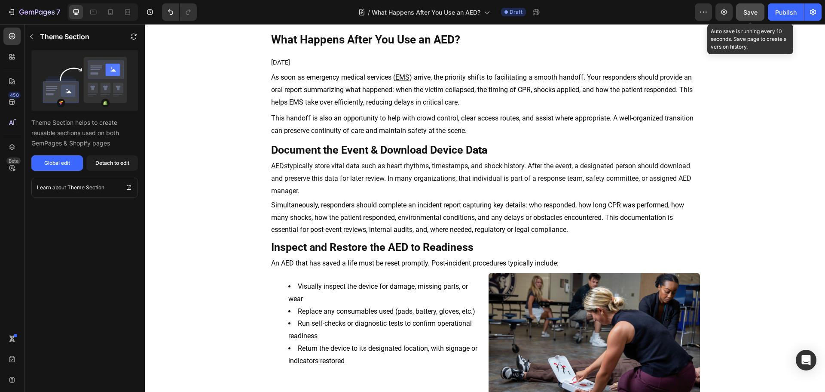
click at [745, 15] on span "Save" at bounding box center [751, 12] width 14 height 7
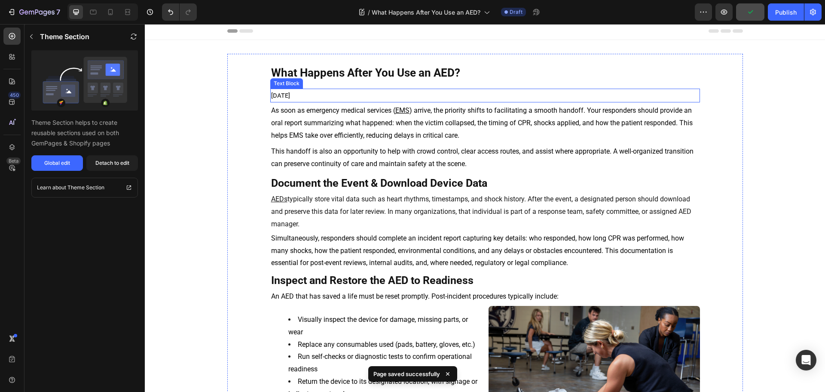
scroll to position [0, 0]
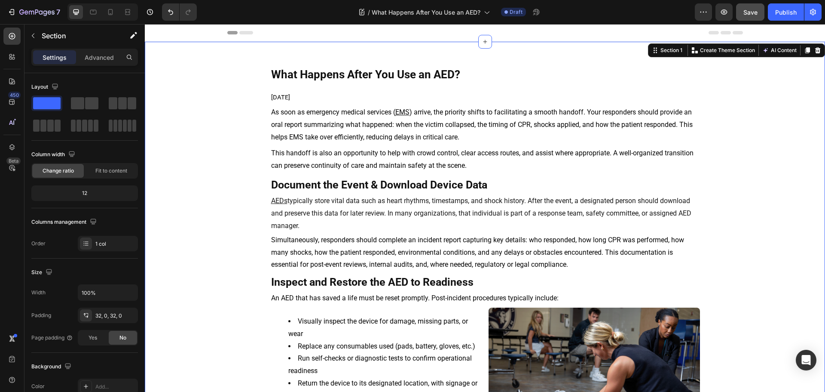
click at [791, 18] on button "Publish" at bounding box center [786, 11] width 36 height 17
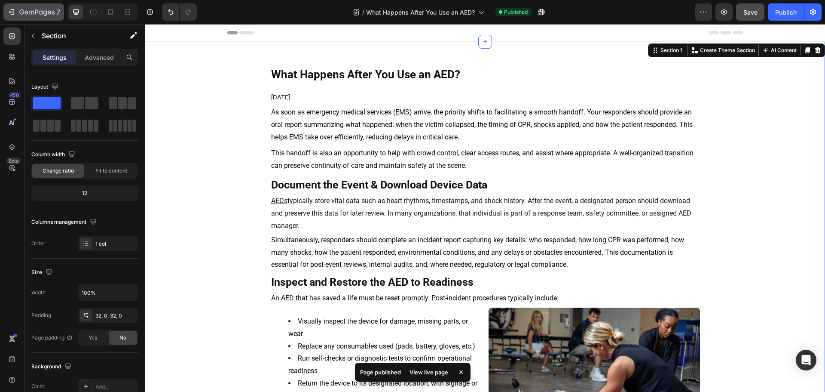
click at [15, 11] on icon "button" at bounding box center [11, 12] width 9 height 9
